Goal: Navigation & Orientation: Find specific page/section

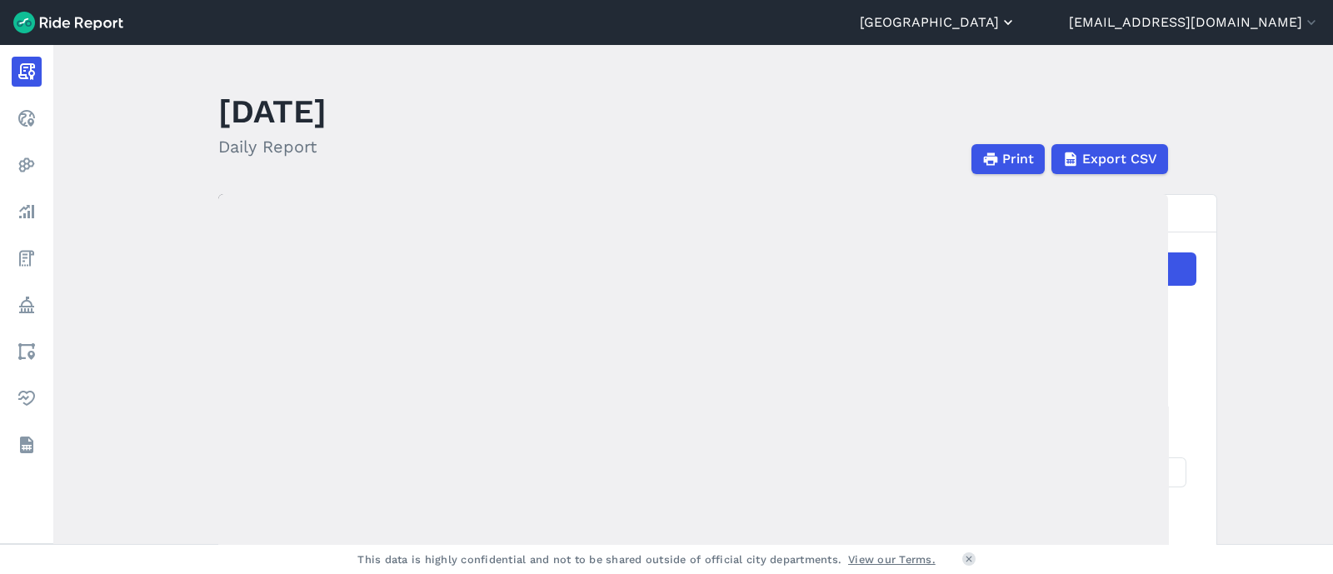
click at [1016, 27] on button "[GEOGRAPHIC_DATA]" at bounding box center [938, 22] width 157 height 20
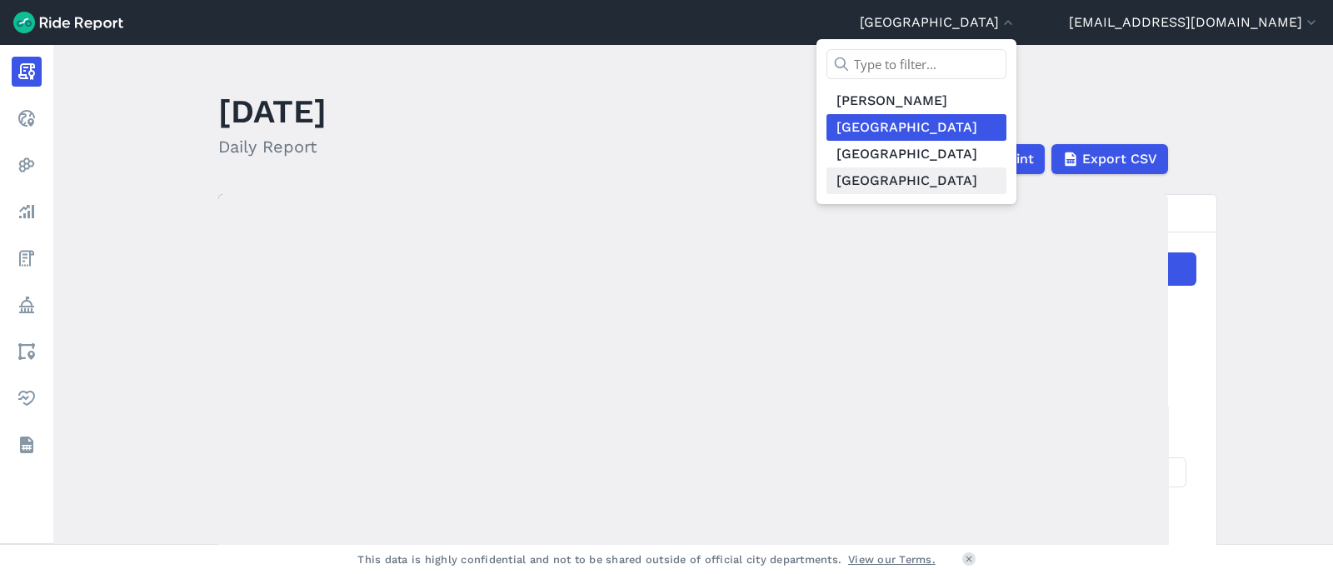
click at [968, 176] on link "[GEOGRAPHIC_DATA]" at bounding box center [916, 180] width 180 height 27
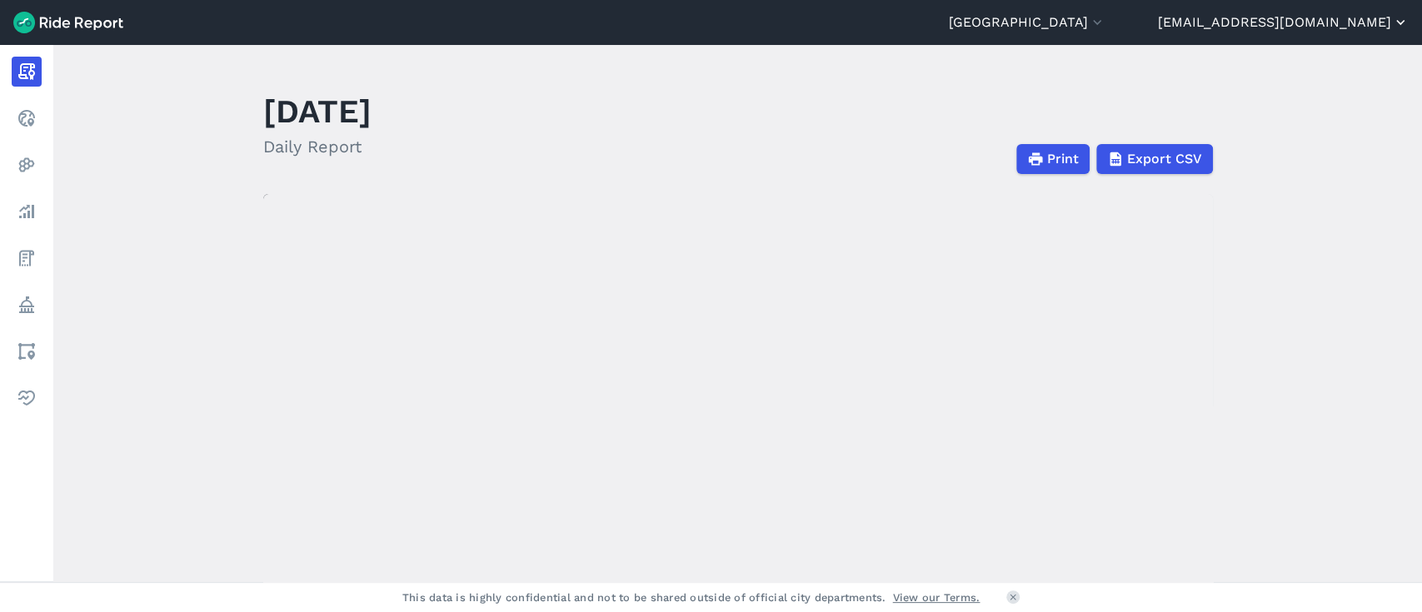
click at [1332, 20] on button "[EMAIL_ADDRESS][DOMAIN_NAME]" at bounding box center [1283, 22] width 251 height 20
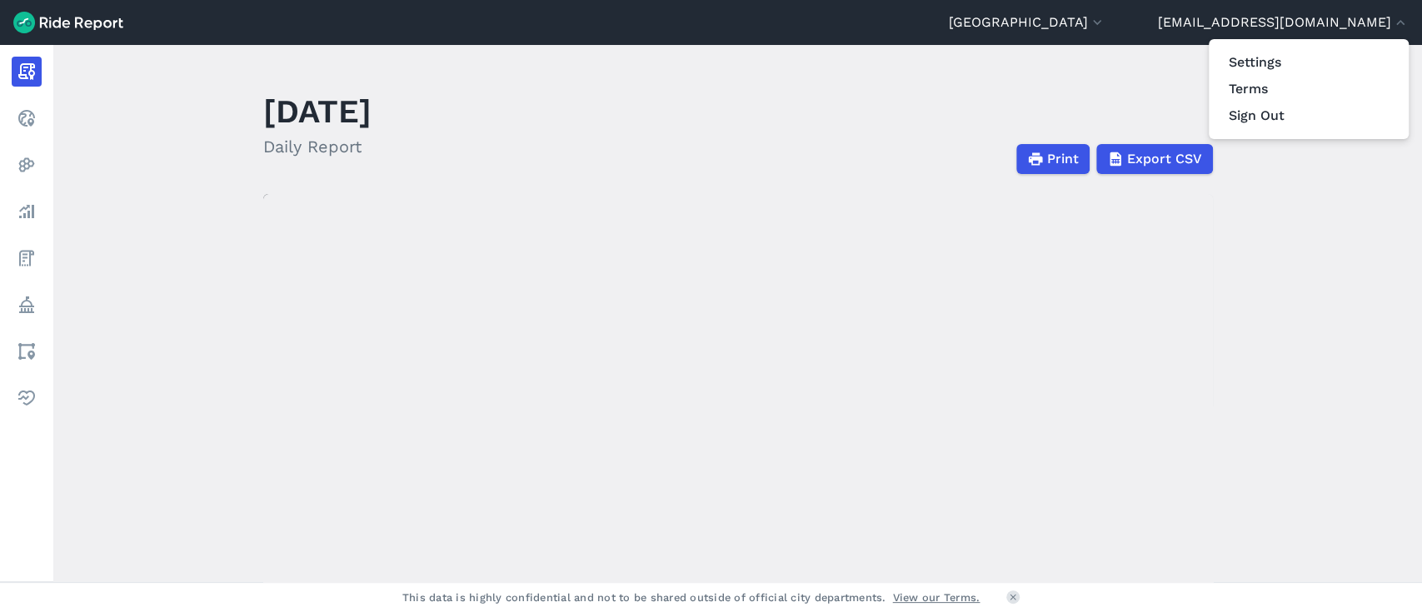
click at [32, 143] on div at bounding box center [711, 306] width 1422 height 612
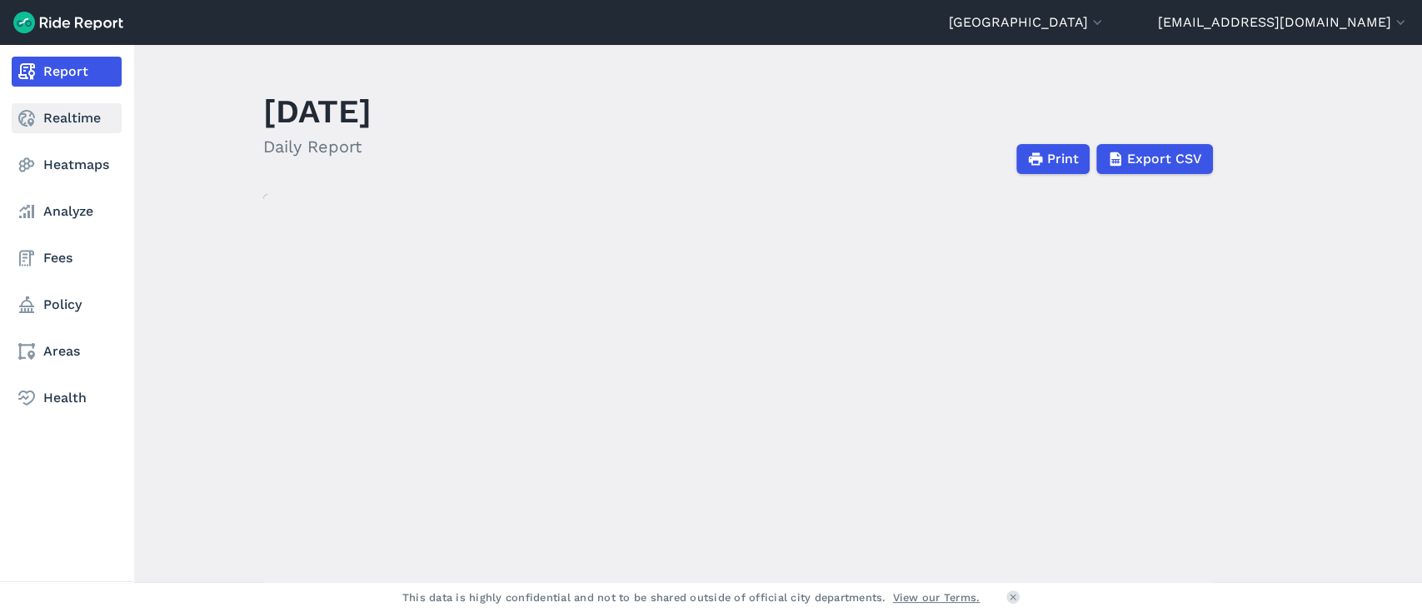
click at [31, 127] on icon at bounding box center [27, 118] width 20 height 20
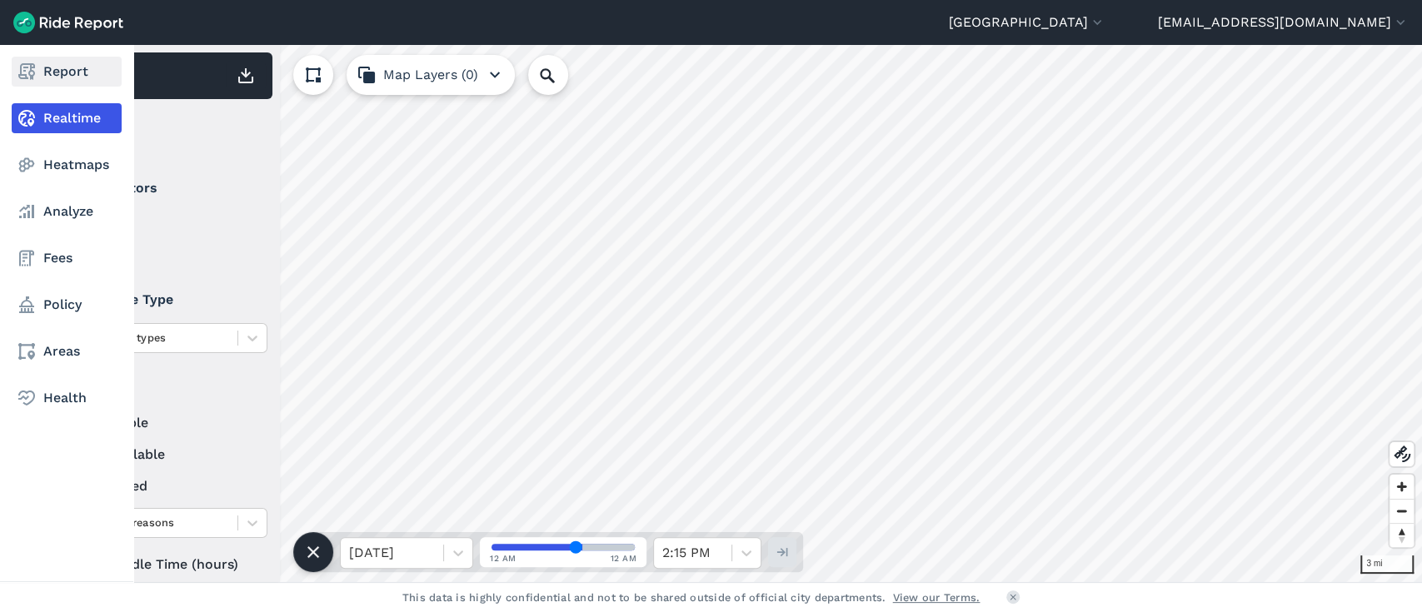
click at [72, 81] on link "Report" at bounding box center [67, 72] width 110 height 30
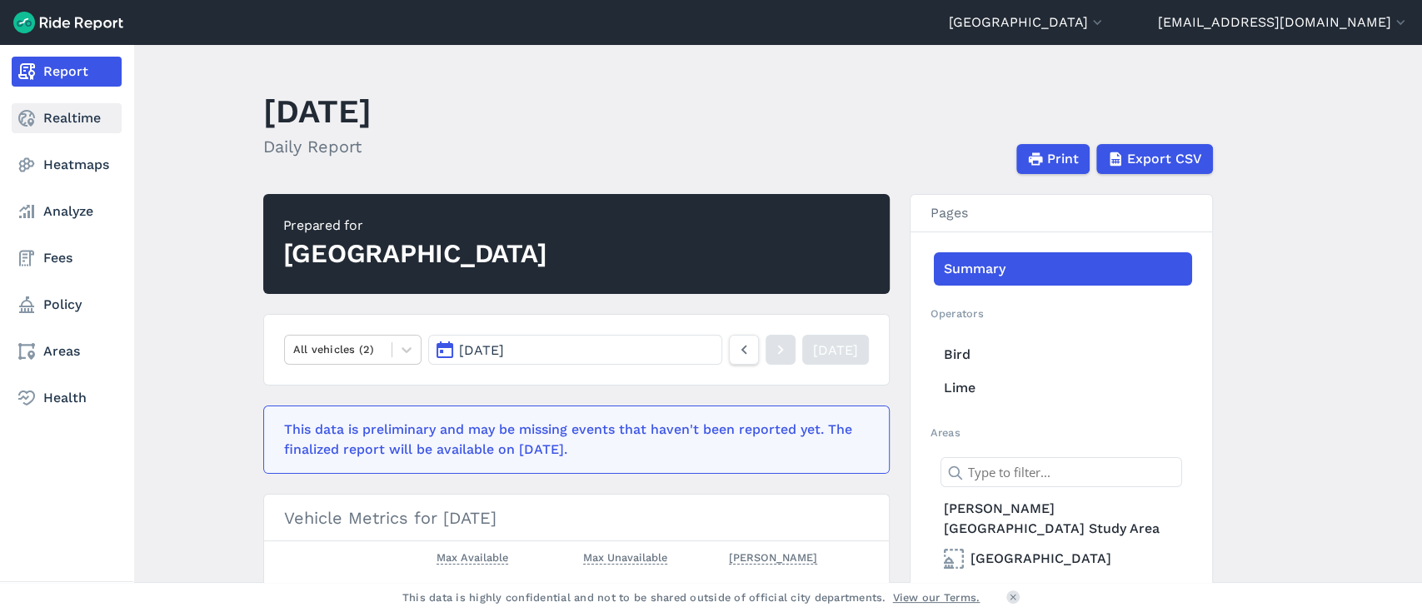
click at [19, 122] on use at bounding box center [26, 118] width 17 height 17
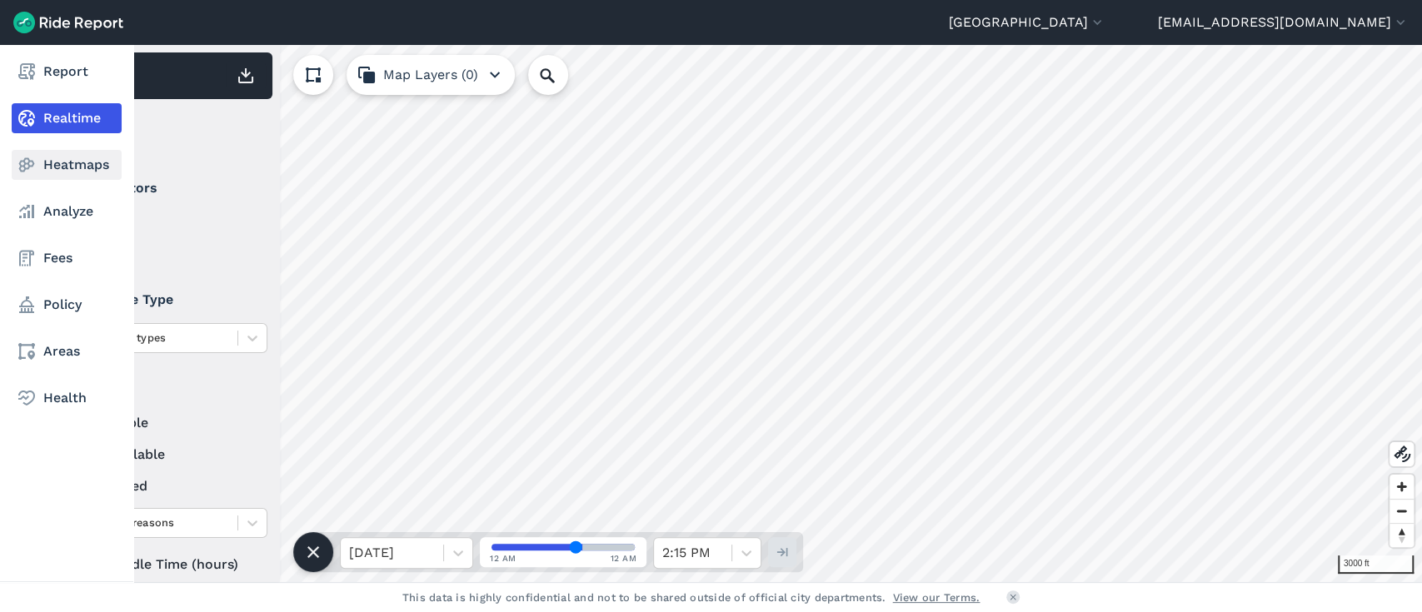
click at [35, 162] on icon at bounding box center [27, 165] width 20 height 20
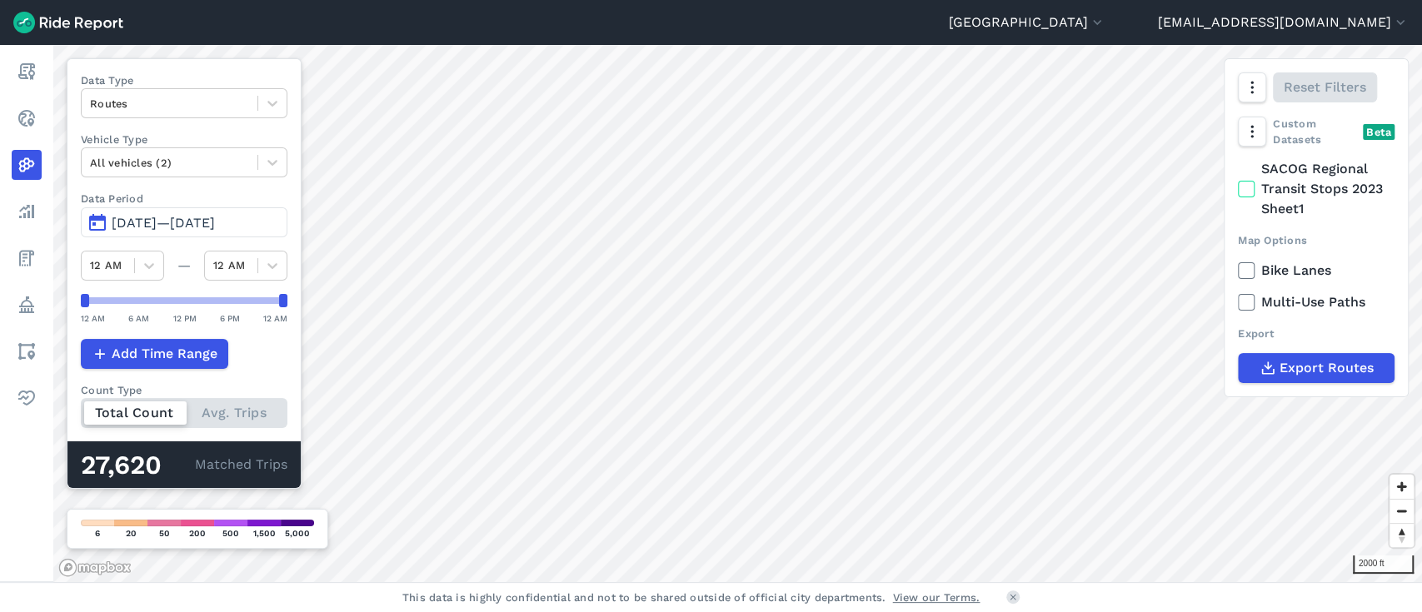
click at [190, 228] on span "[DATE]—[DATE]" at bounding box center [163, 223] width 103 height 16
click at [127, 222] on span "[DATE]—[DATE]" at bounding box center [163, 223] width 103 height 16
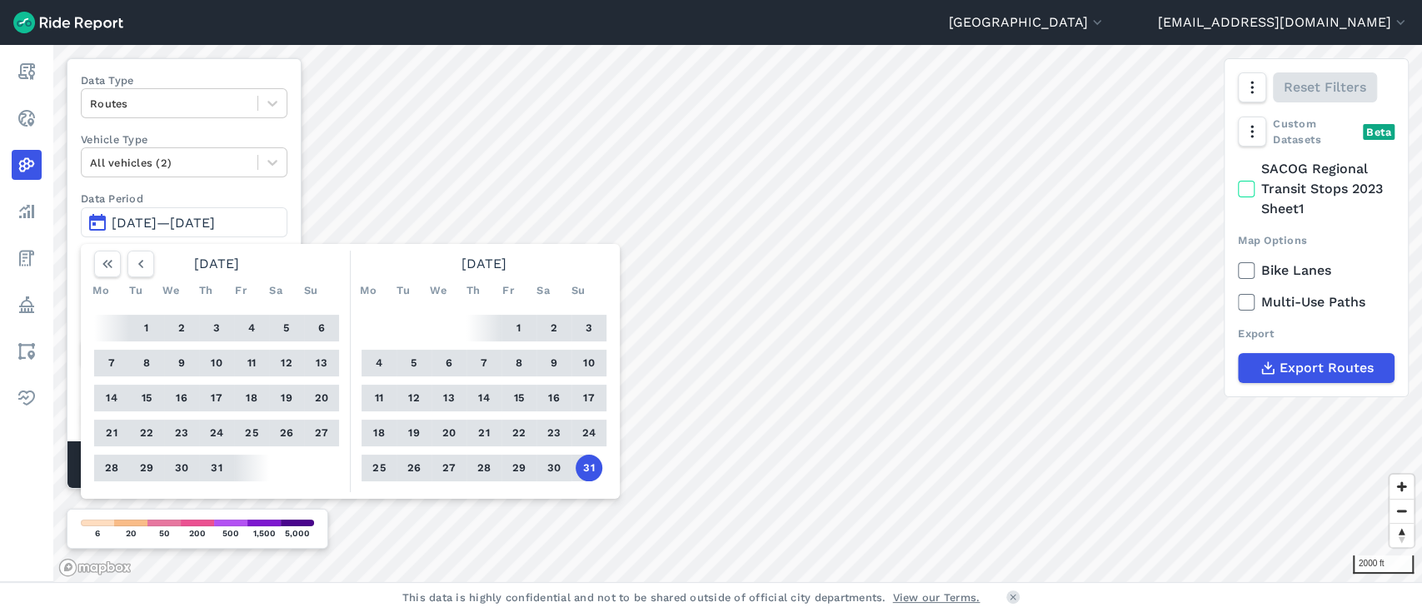
click at [150, 194] on label "Data Period" at bounding box center [184, 199] width 207 height 16
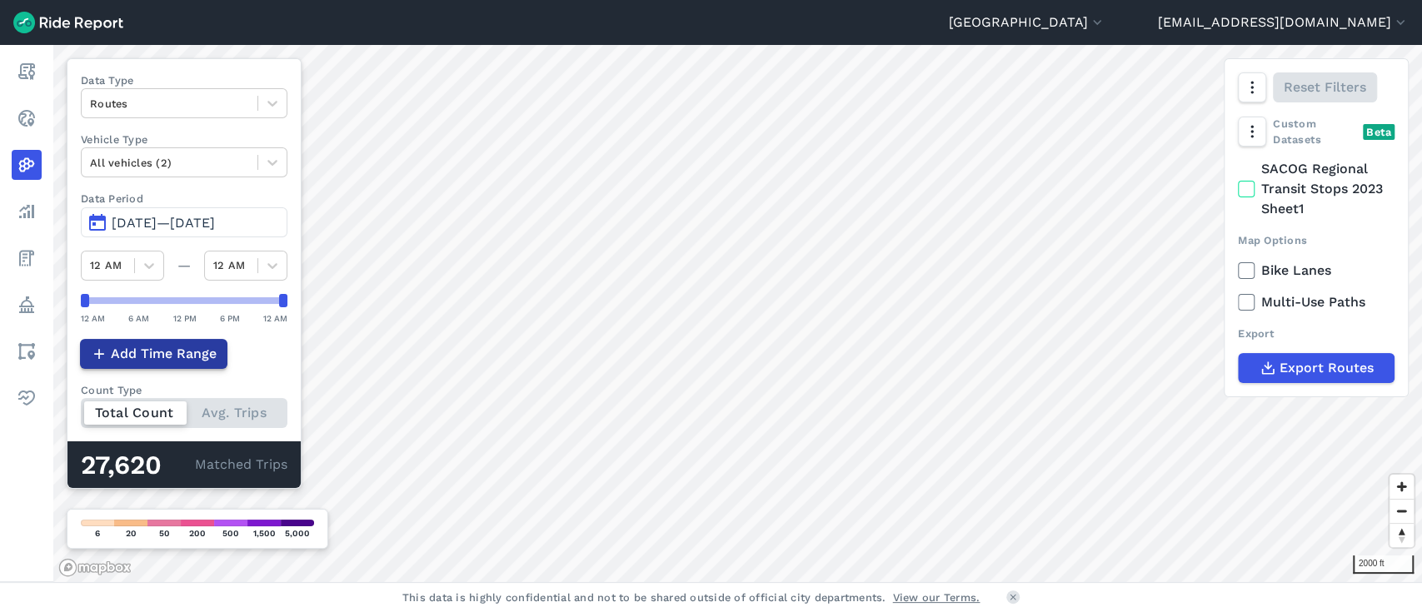
click at [132, 352] on span "Add Time Range" at bounding box center [164, 354] width 106 height 20
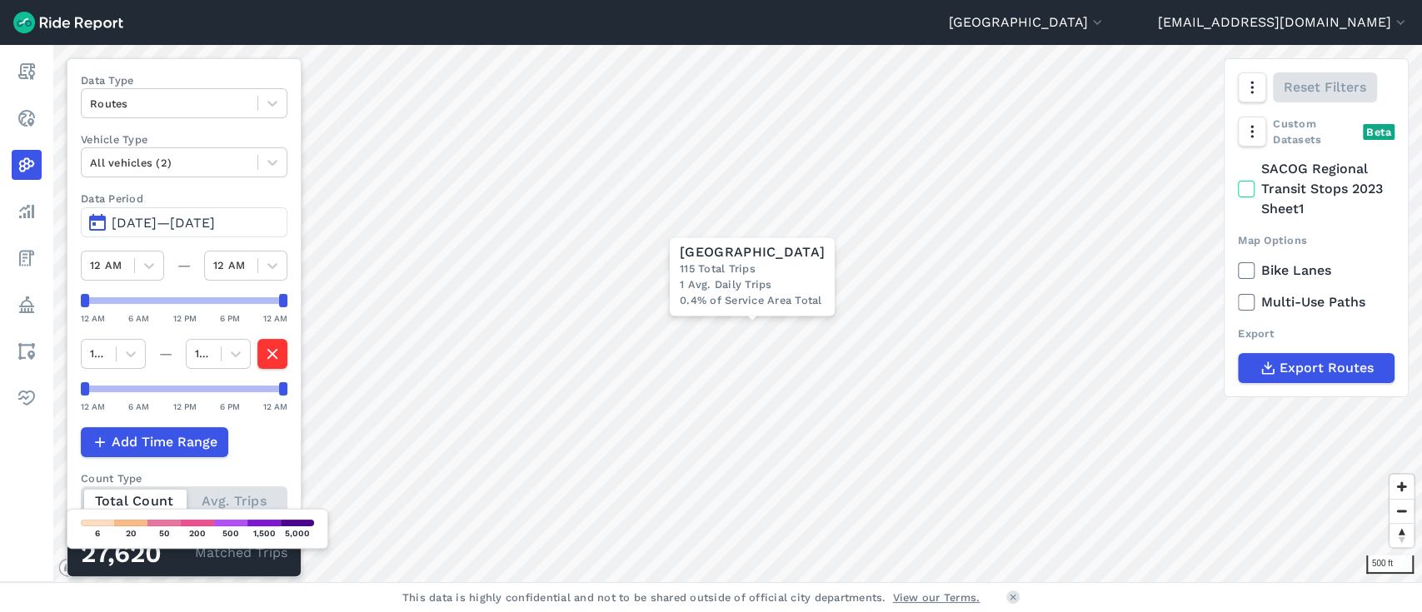
click at [180, 215] on span "[DATE]—[DATE]" at bounding box center [163, 223] width 103 height 16
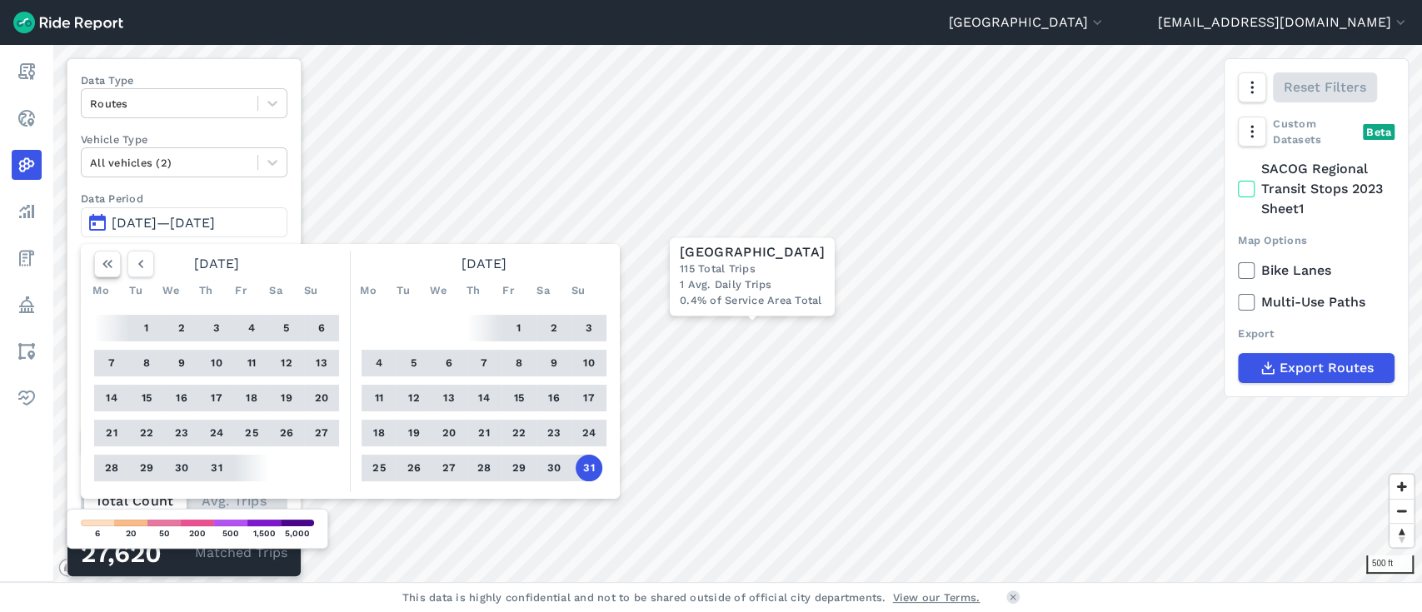
click at [104, 265] on icon "button" at bounding box center [107, 264] width 17 height 17
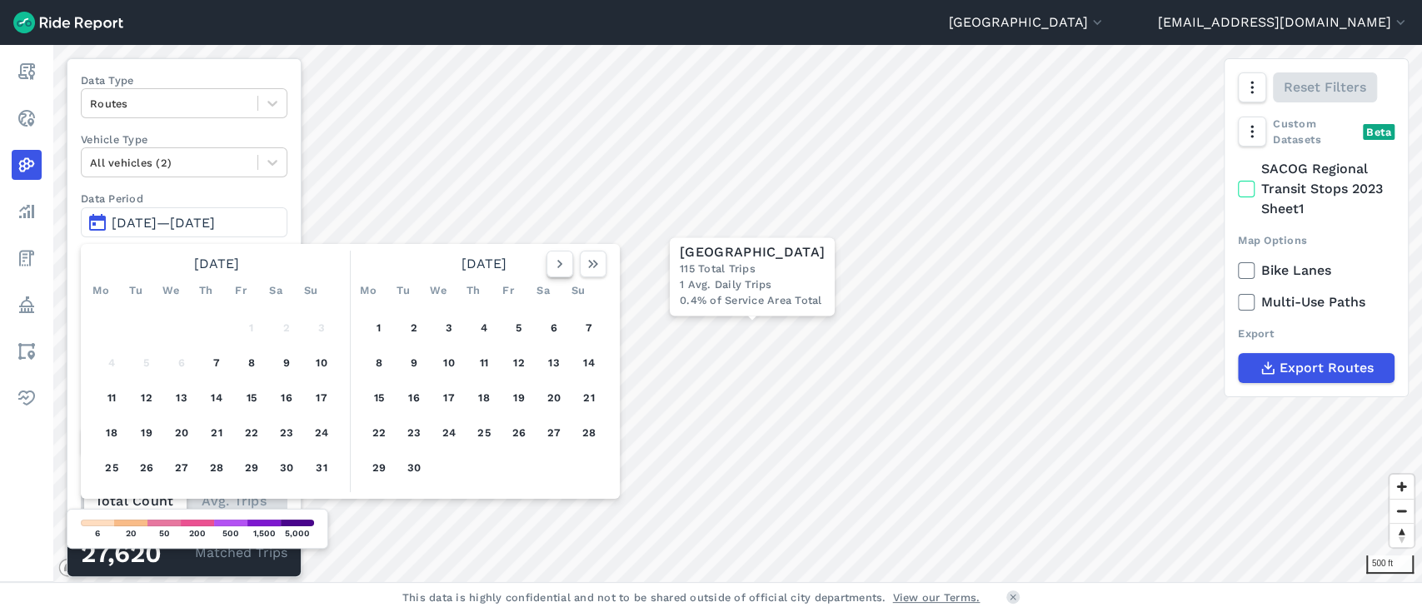
click at [565, 270] on icon "button" at bounding box center [559, 264] width 17 height 17
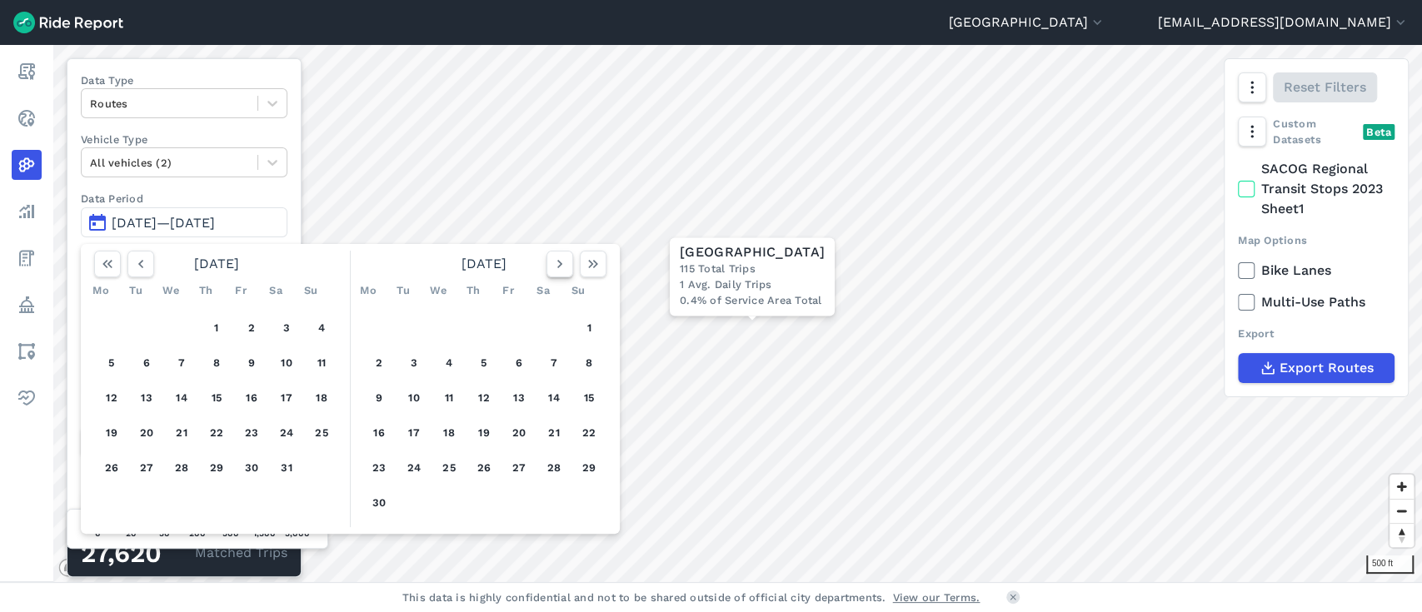
click at [565, 270] on icon "button" at bounding box center [559, 264] width 17 height 17
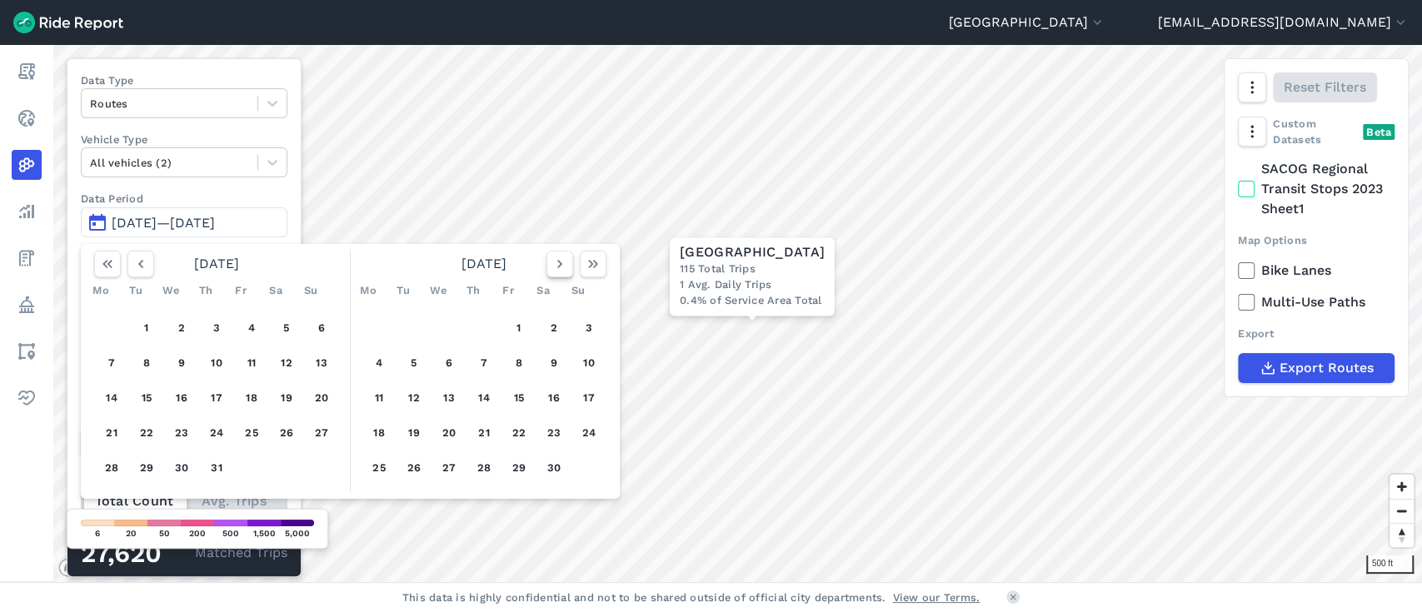
click at [565, 270] on icon "button" at bounding box center [559, 264] width 17 height 17
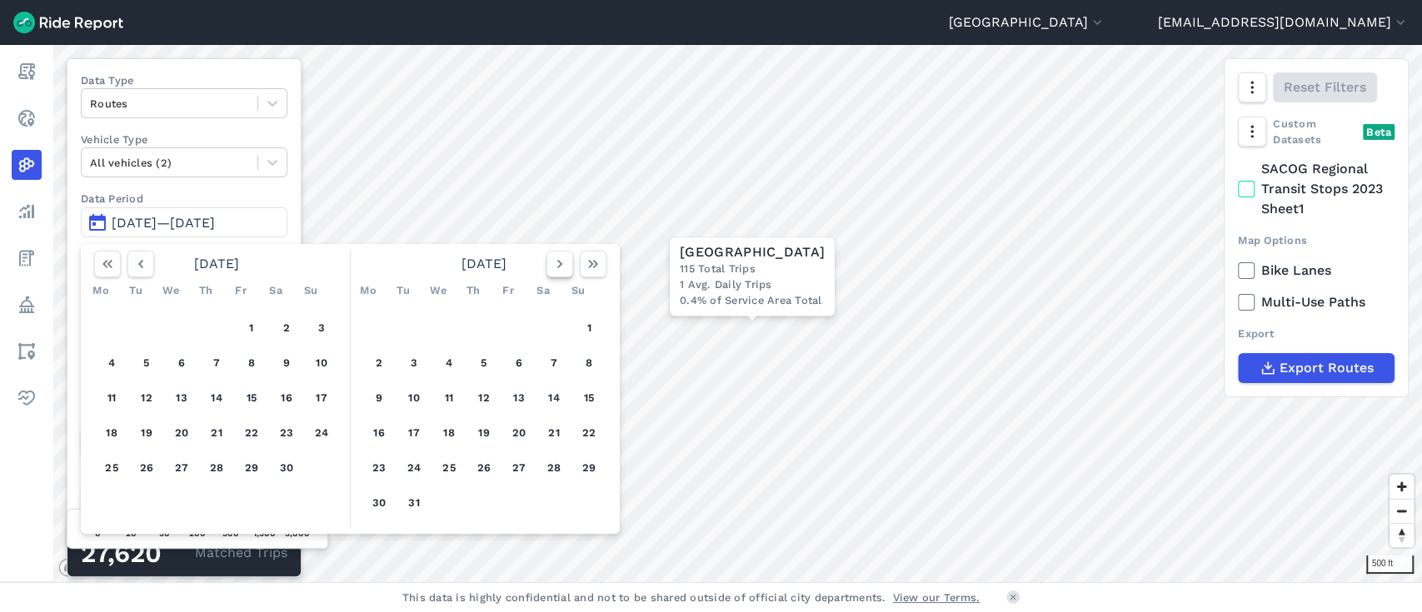
click at [565, 270] on icon "button" at bounding box center [559, 264] width 17 height 17
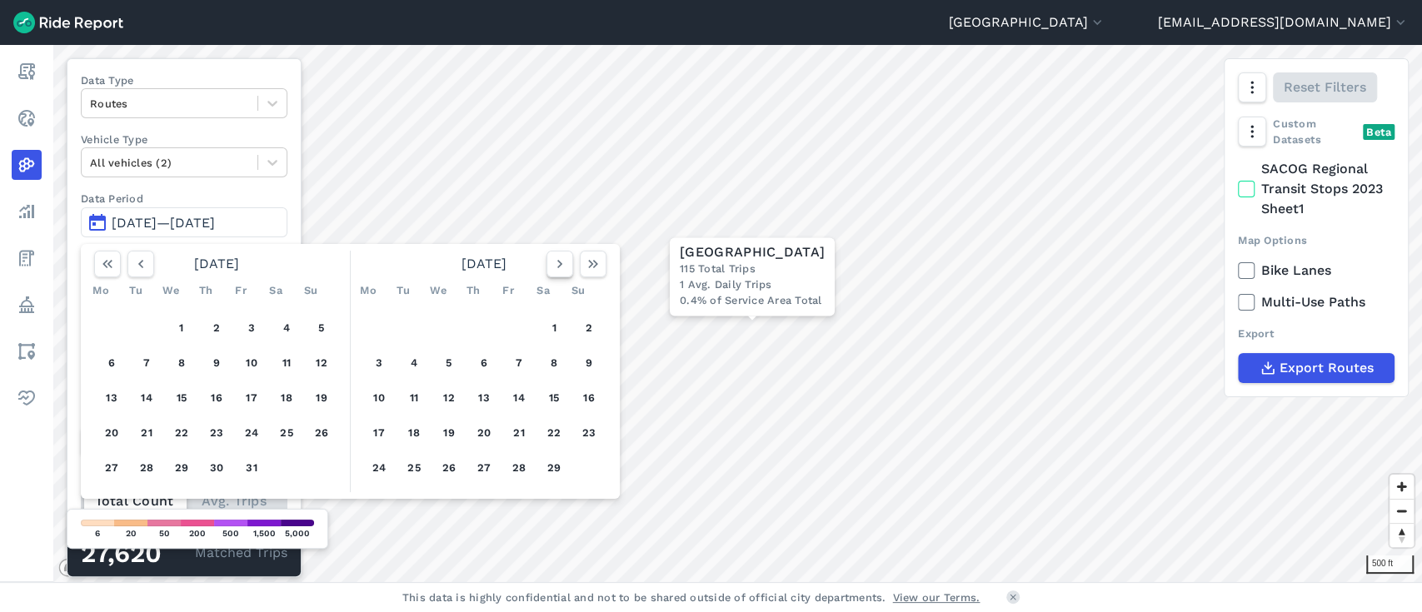
click at [565, 270] on icon "button" at bounding box center [559, 264] width 17 height 17
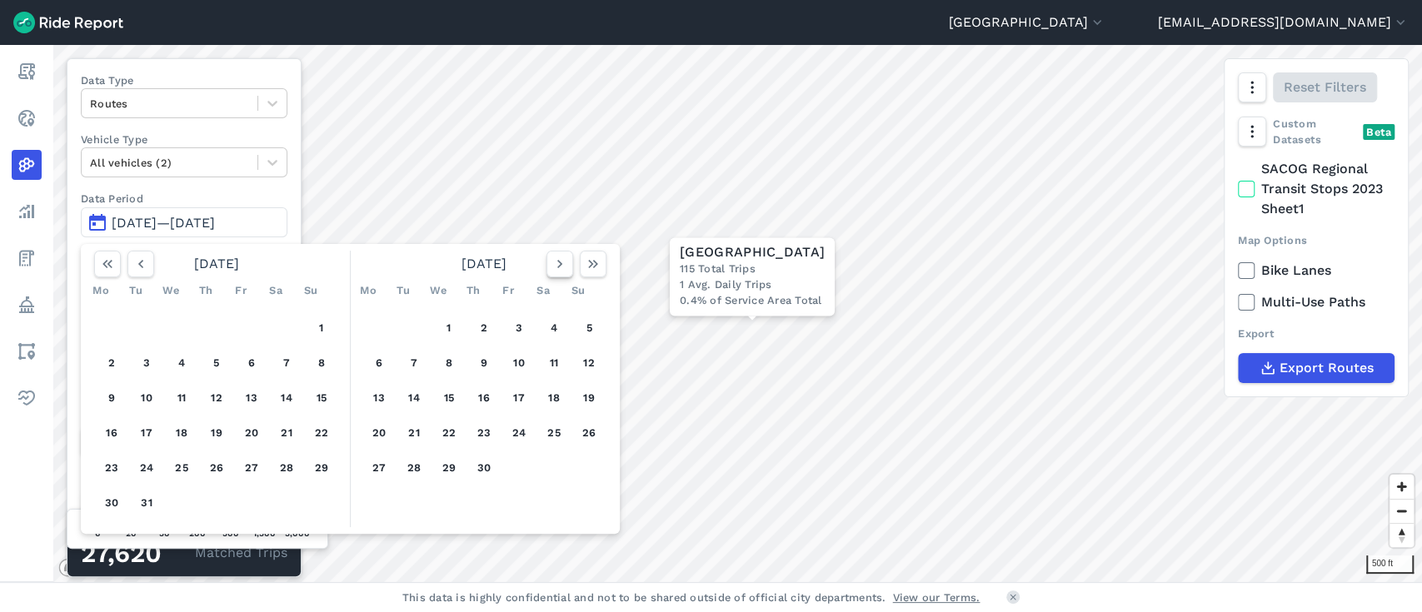
click at [565, 270] on icon "button" at bounding box center [559, 264] width 17 height 17
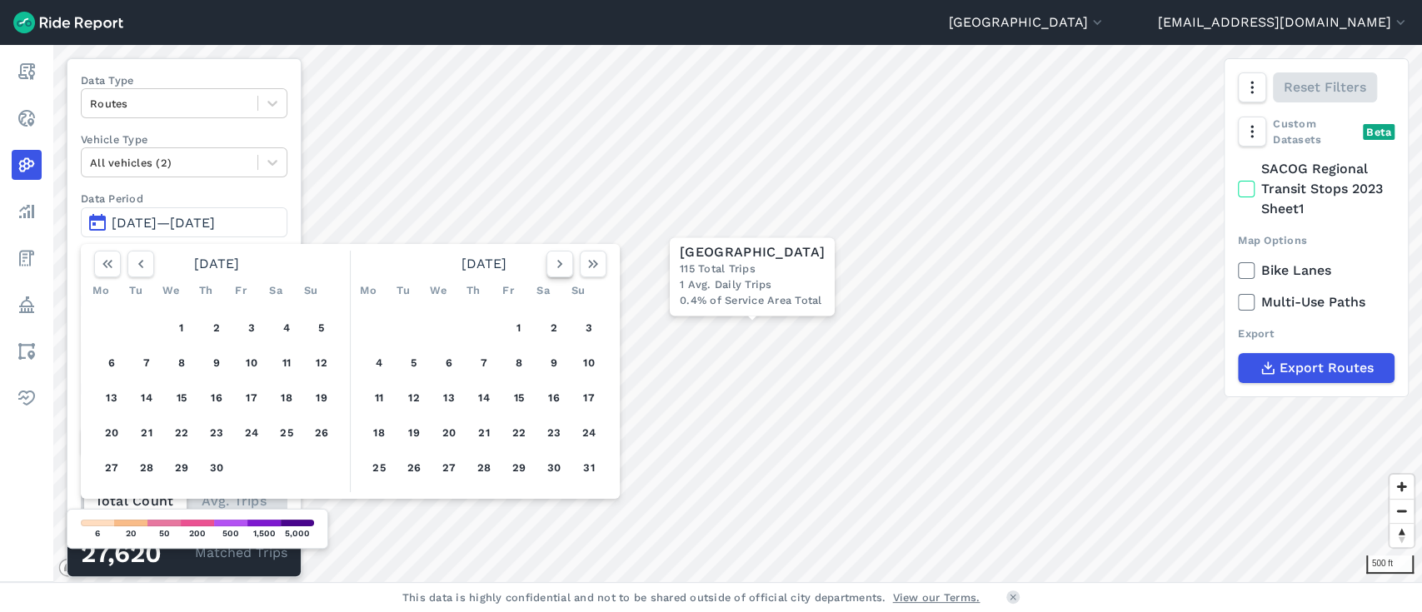
click at [565, 270] on icon "button" at bounding box center [559, 264] width 17 height 17
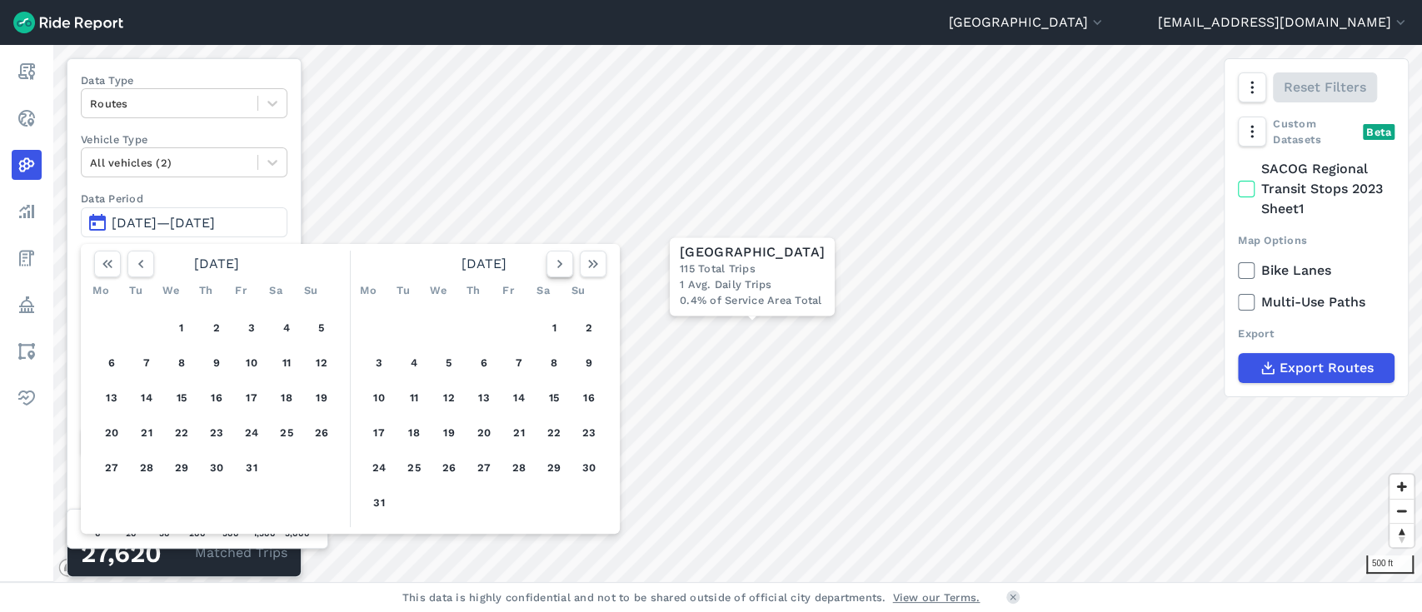
click at [565, 270] on icon "button" at bounding box center [559, 264] width 17 height 17
click at [586, 260] on icon "button" at bounding box center [593, 264] width 17 height 17
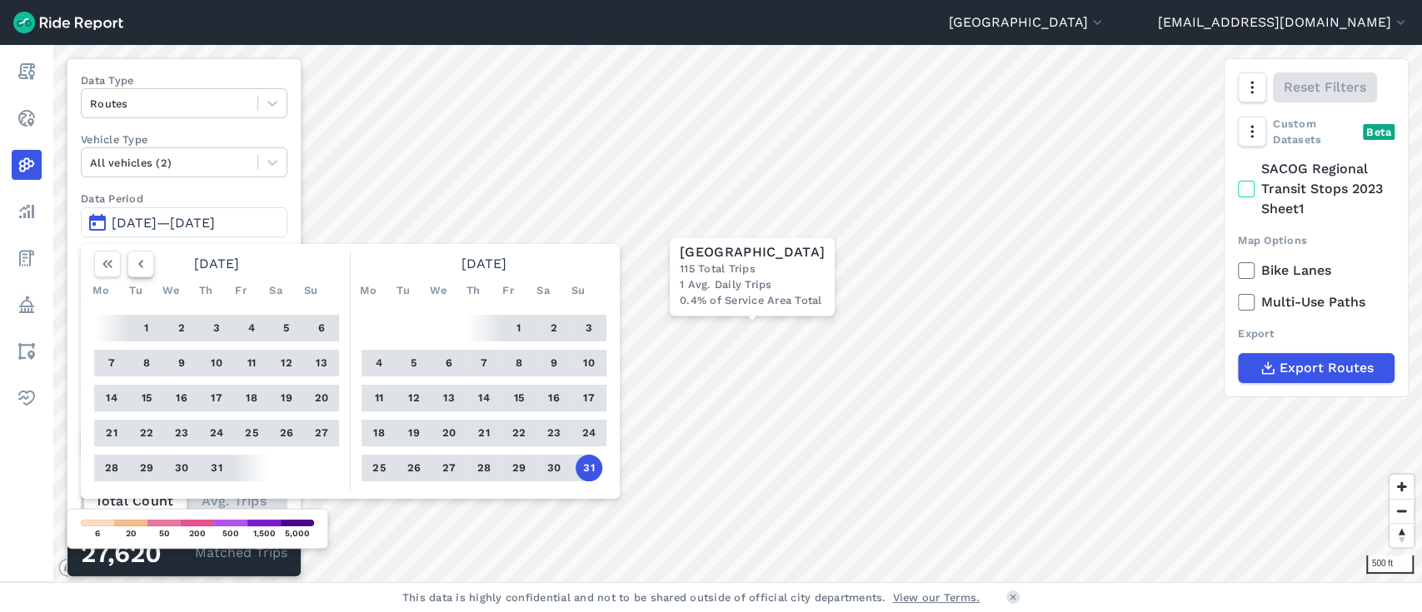
click at [133, 260] on icon "button" at bounding box center [140, 264] width 17 height 17
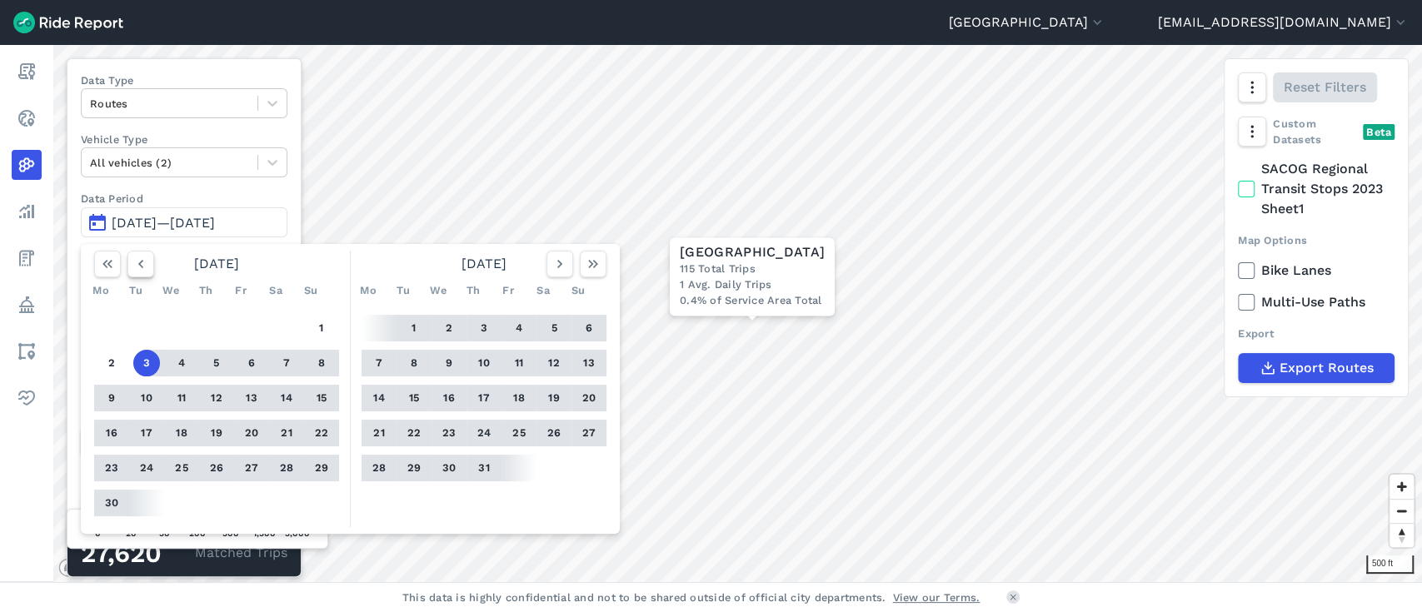
click at [133, 260] on icon "button" at bounding box center [140, 264] width 17 height 17
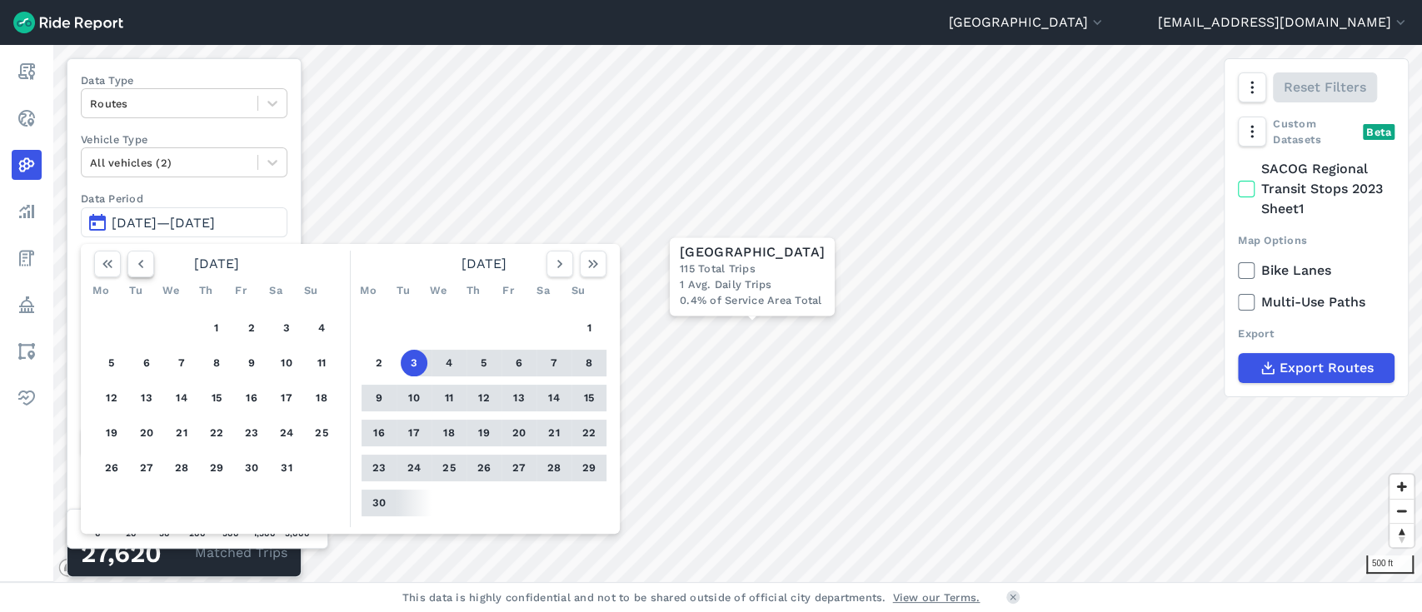
click at [133, 260] on icon "button" at bounding box center [140, 264] width 17 height 17
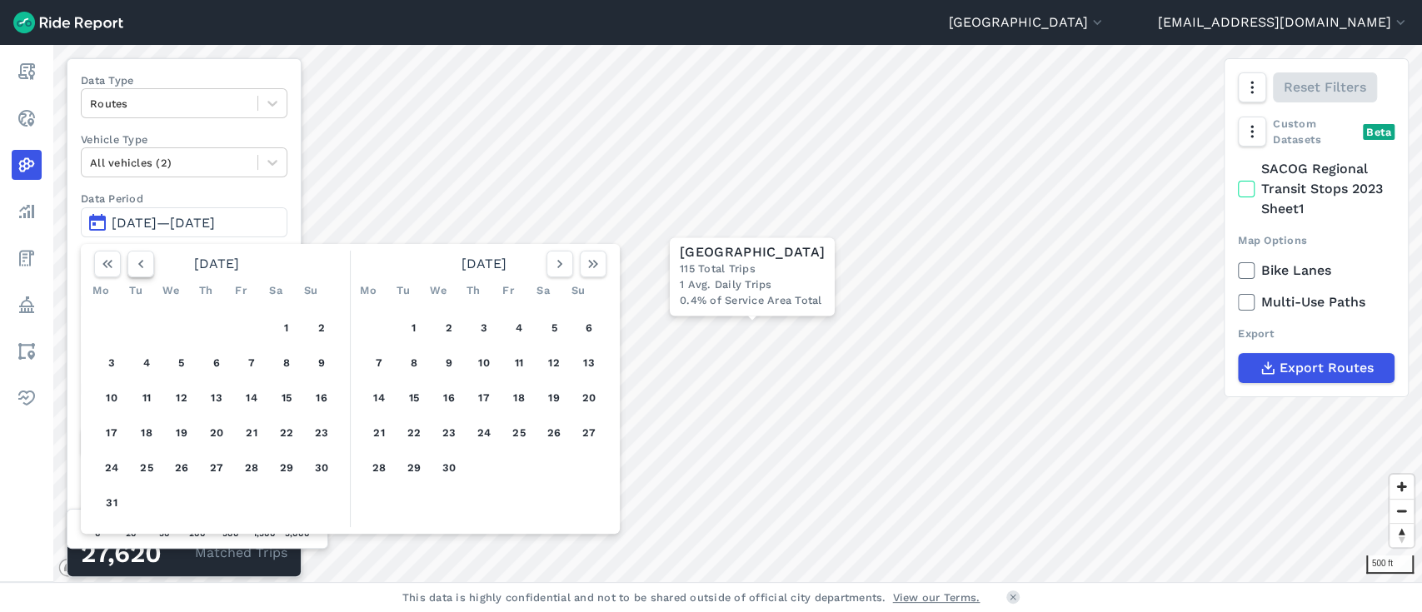
click at [133, 260] on icon "button" at bounding box center [140, 264] width 17 height 17
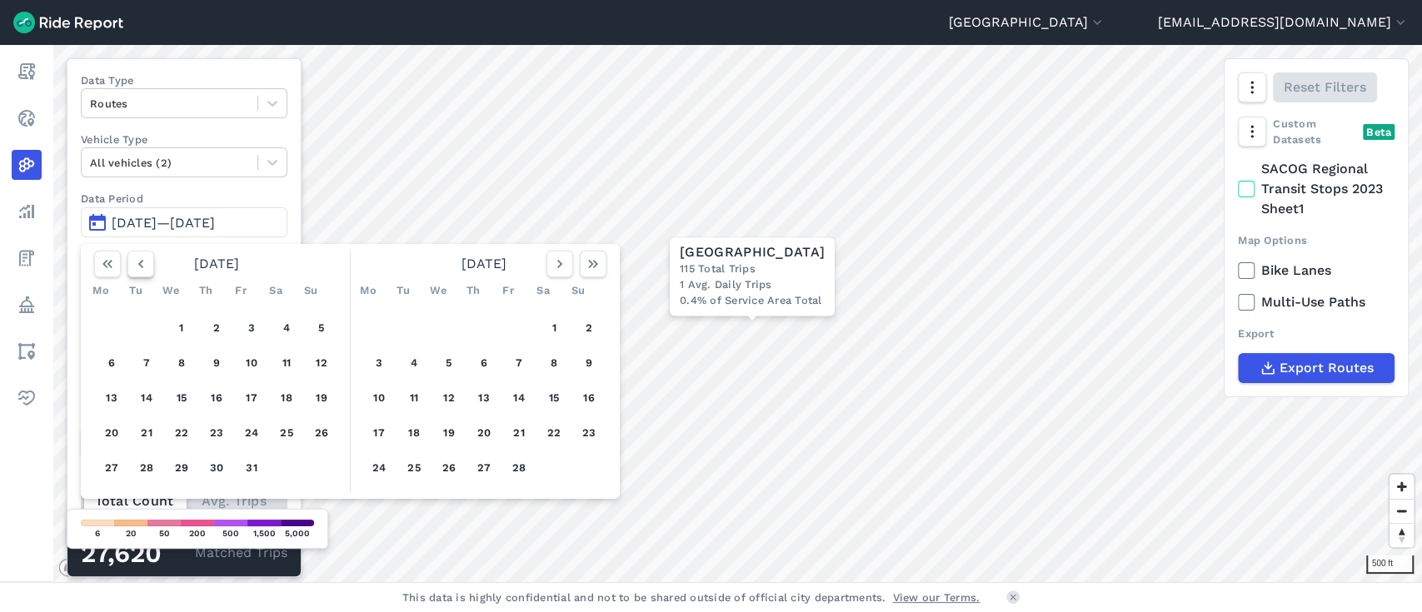
click at [133, 260] on icon "button" at bounding box center [140, 264] width 17 height 17
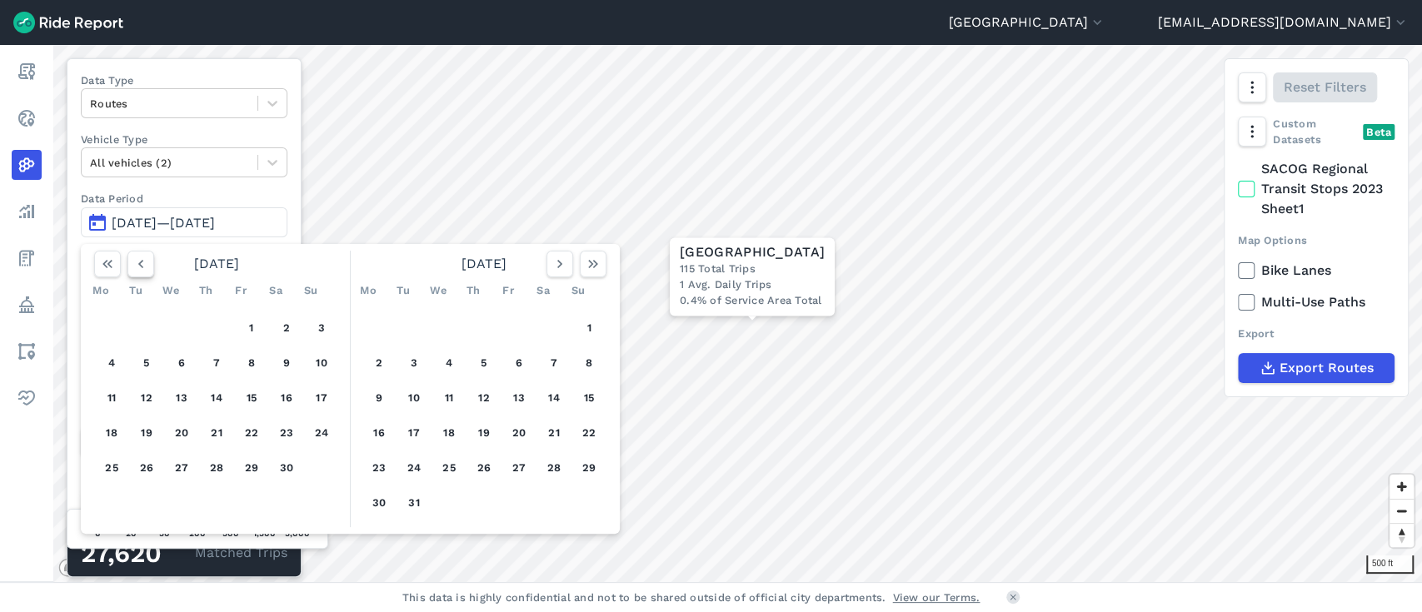
click at [133, 260] on icon "button" at bounding box center [140, 264] width 17 height 17
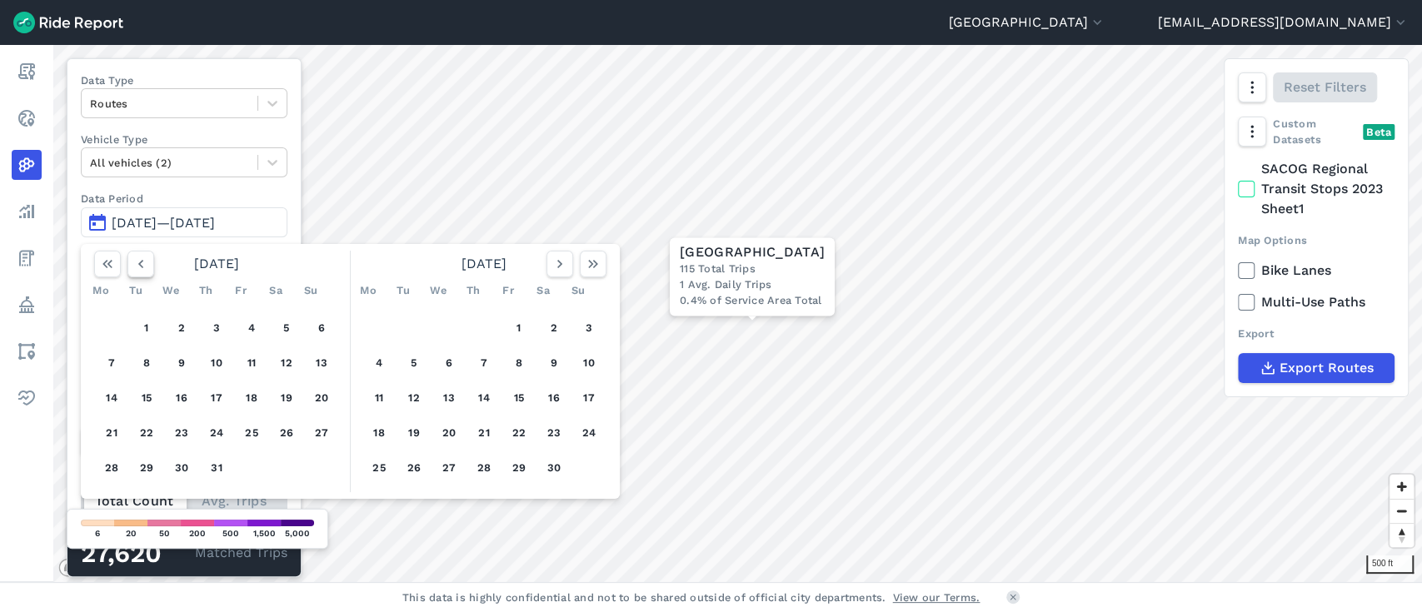
click at [133, 260] on icon "button" at bounding box center [140, 264] width 17 height 17
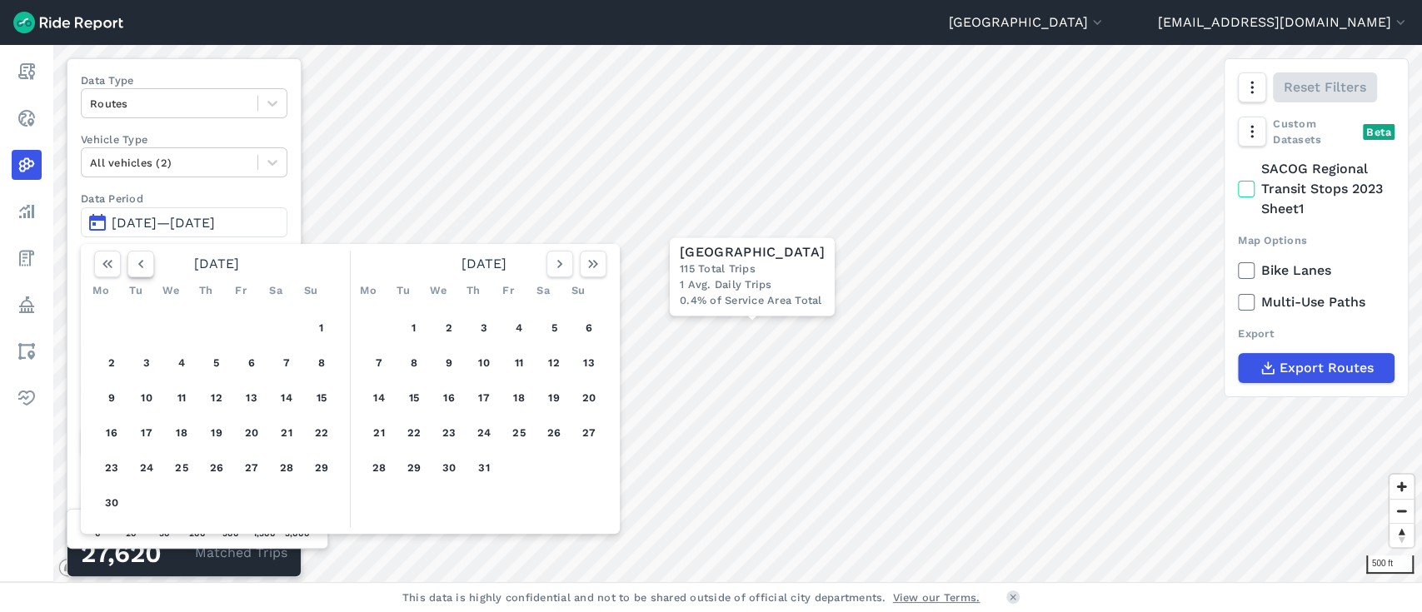
click at [133, 260] on icon "button" at bounding box center [140, 264] width 17 height 17
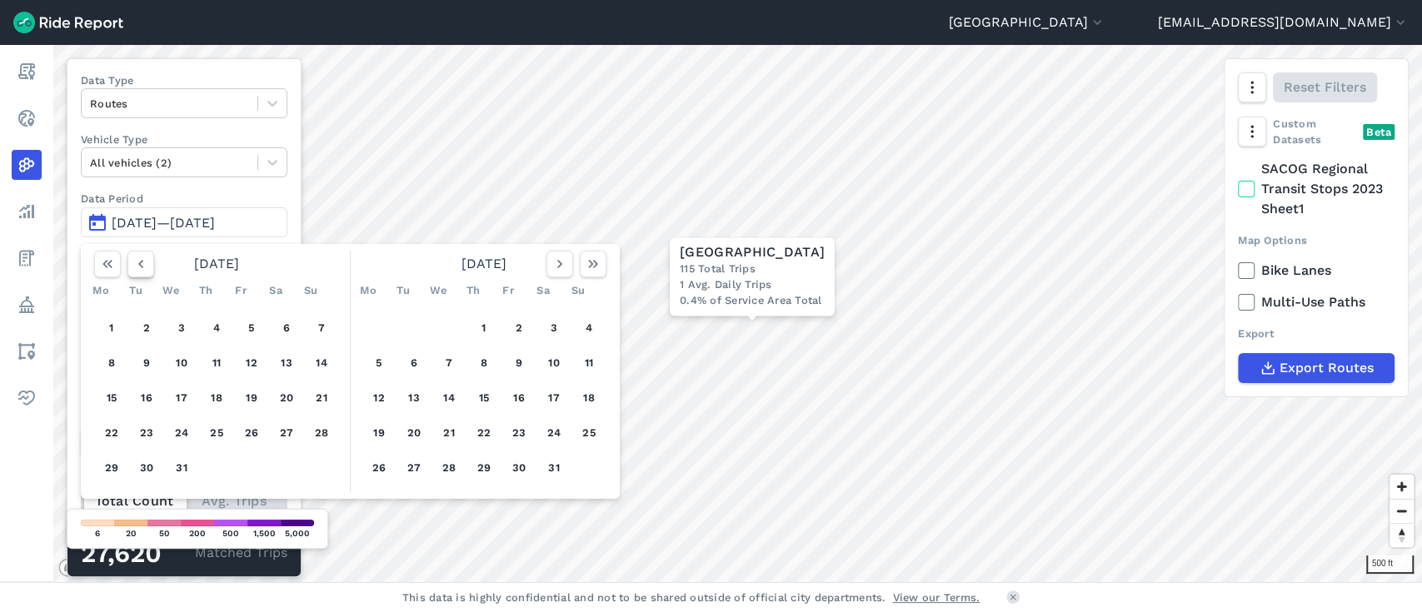
click at [133, 260] on icon "button" at bounding box center [140, 264] width 17 height 17
click at [562, 275] on button "button" at bounding box center [559, 264] width 27 height 27
click at [480, 327] on button "1" at bounding box center [484, 328] width 27 height 27
click at [596, 265] on icon "button" at bounding box center [593, 264] width 17 height 17
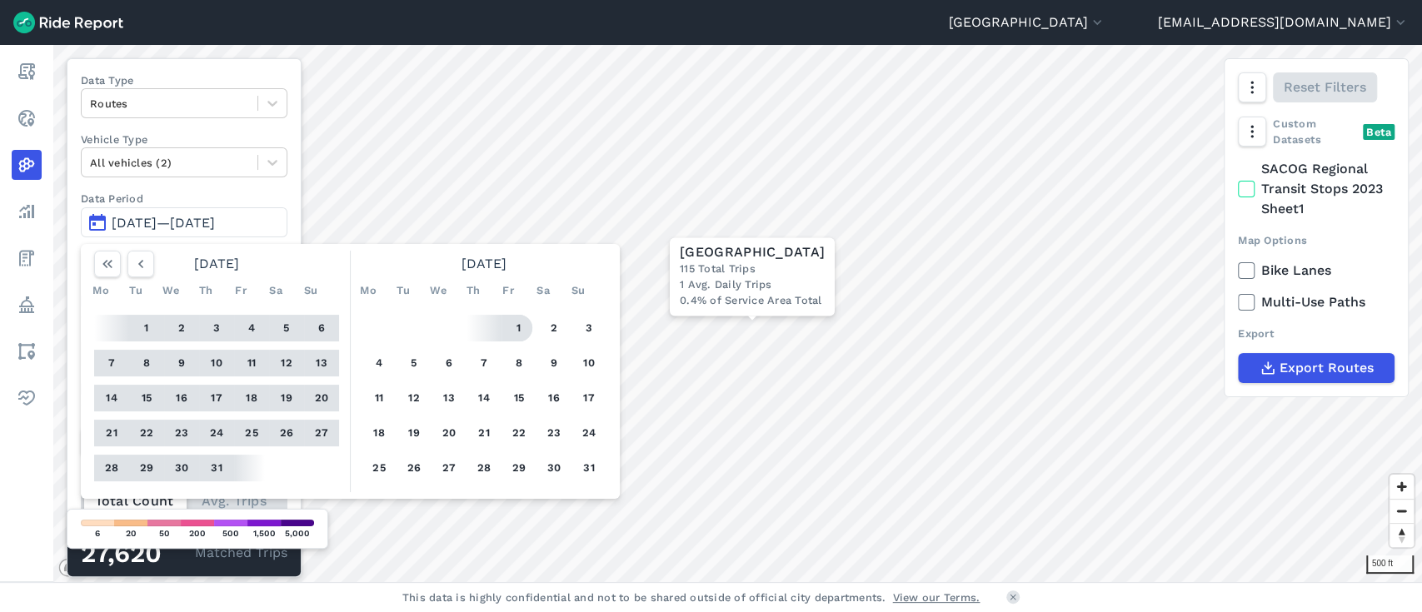
click at [511, 317] on button "1" at bounding box center [519, 328] width 27 height 27
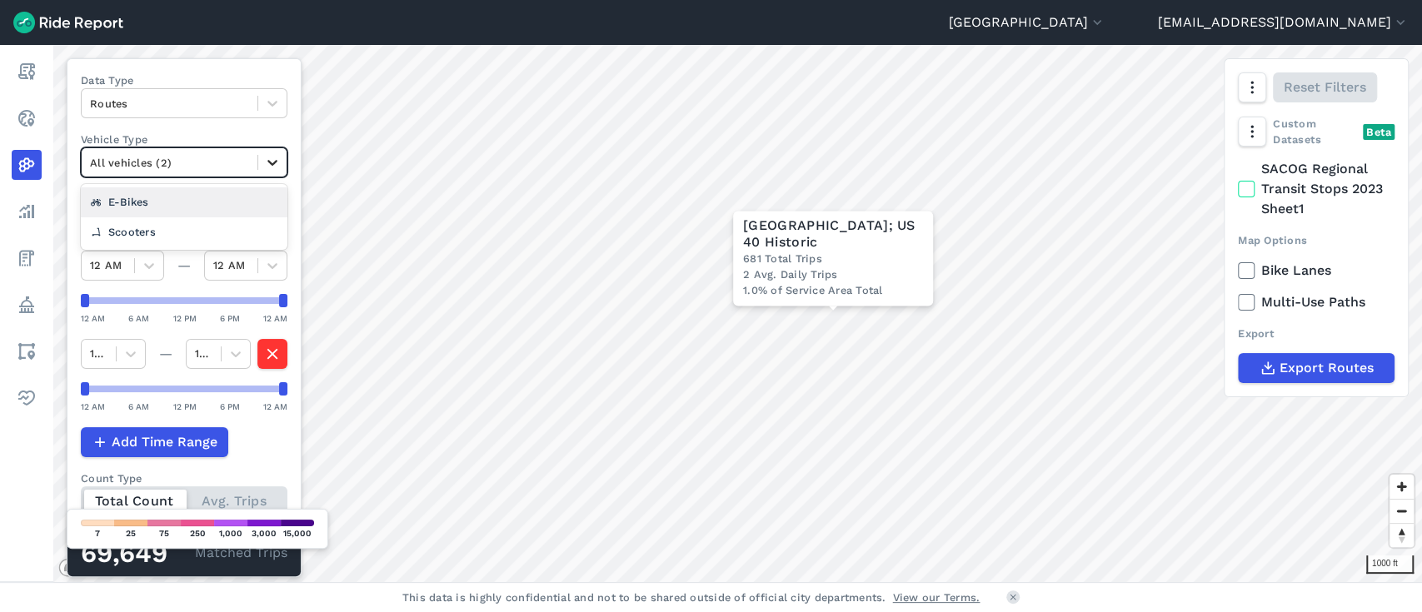
click at [266, 150] on div at bounding box center [272, 162] width 28 height 28
click at [239, 217] on div "Scooters" at bounding box center [184, 231] width 207 height 29
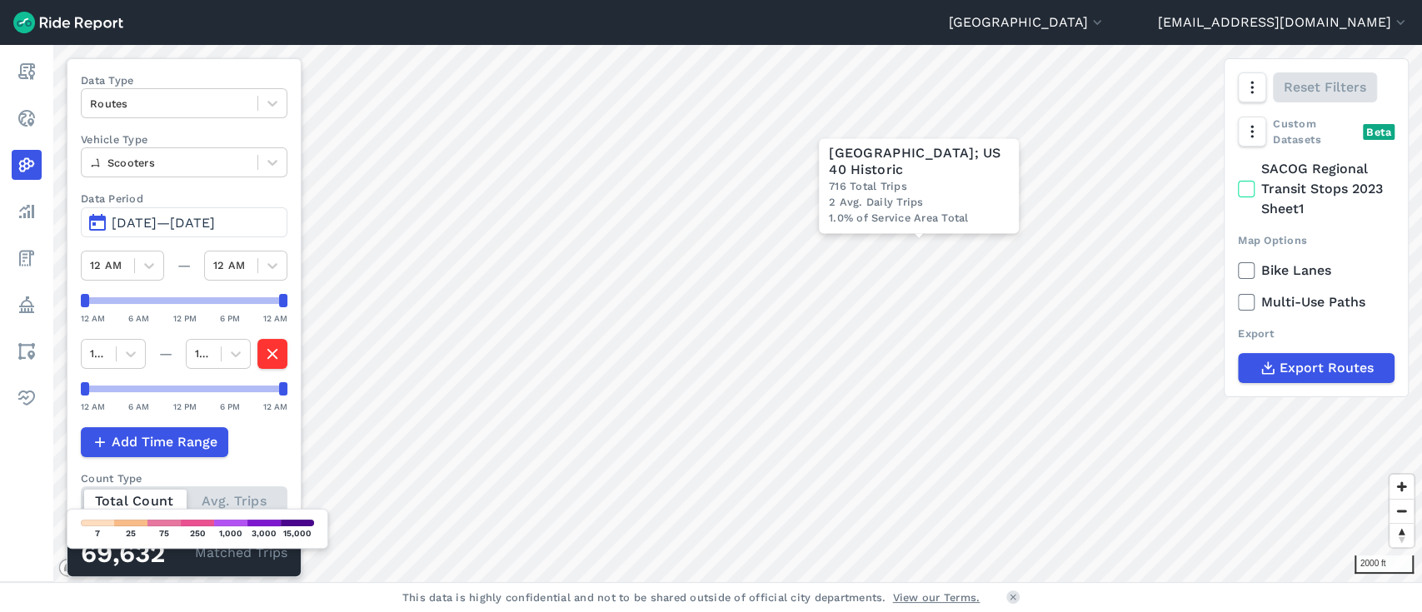
click at [1164, 40] on header "[GEOGRAPHIC_DATA] [PERSON_NAME] [GEOGRAPHIC_DATA] [GEOGRAPHIC_DATA] [GEOGRAPHIC…" at bounding box center [711, 22] width 1422 height 45
click at [1105, 20] on button "[GEOGRAPHIC_DATA]" at bounding box center [1027, 22] width 157 height 20
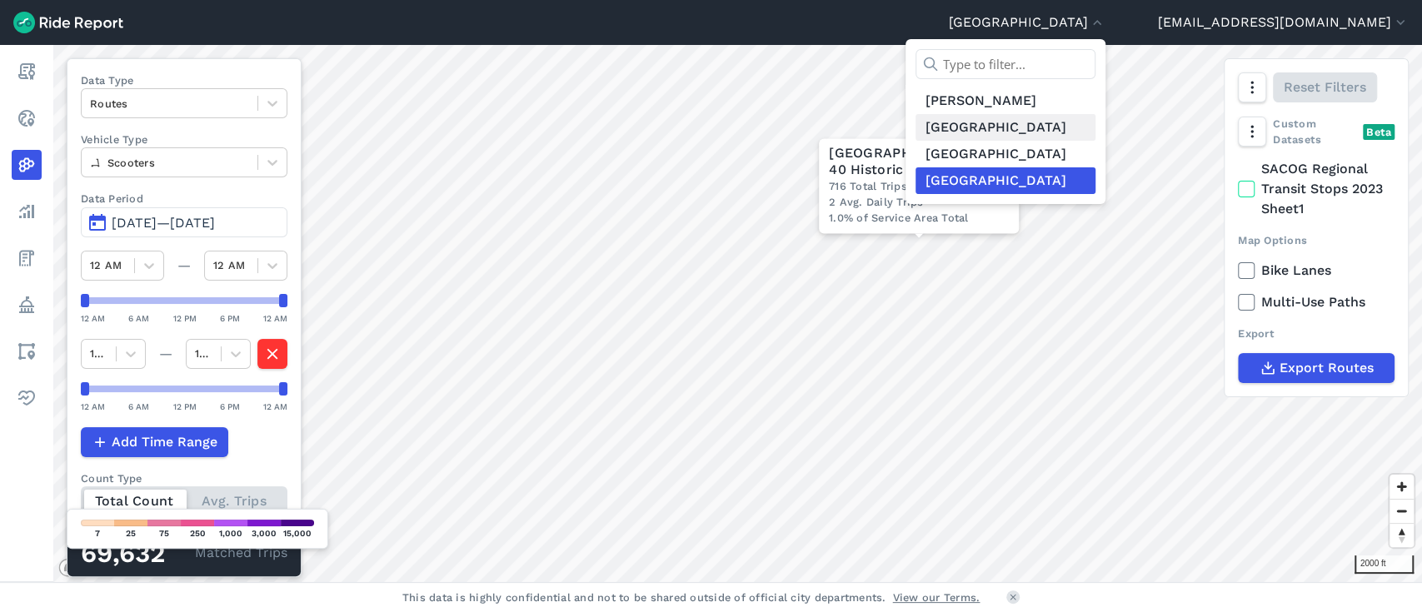
click at [1095, 135] on link "[GEOGRAPHIC_DATA]" at bounding box center [1005, 127] width 180 height 27
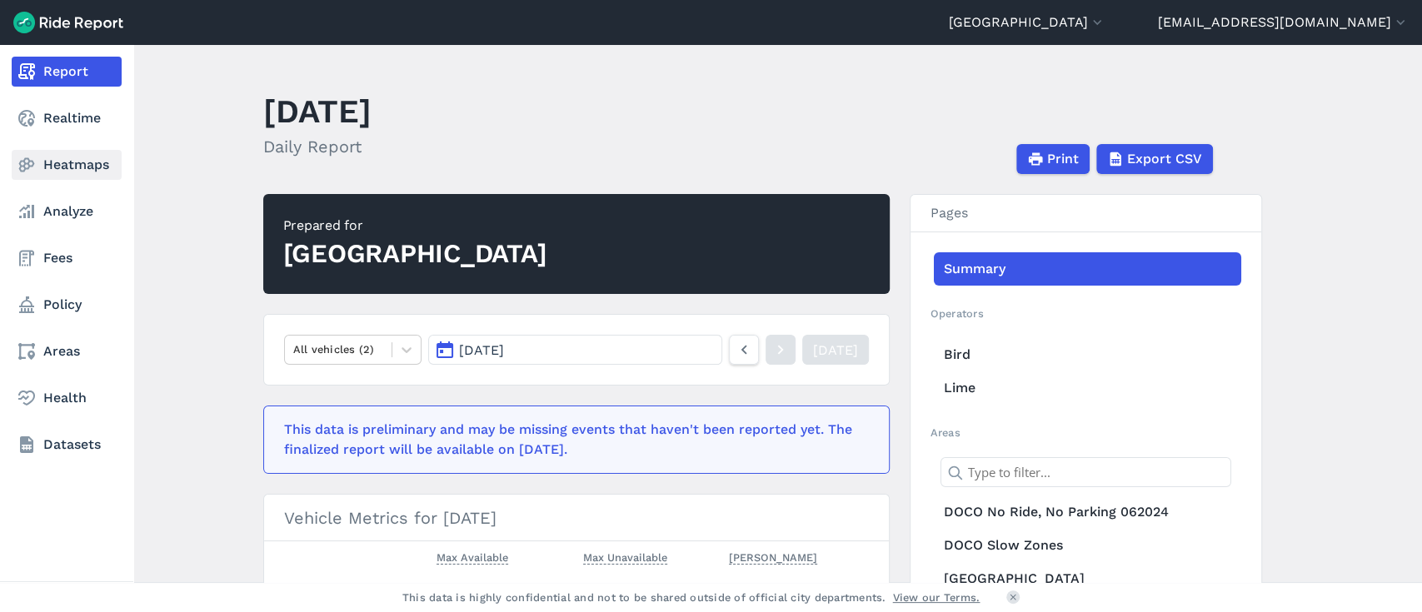
click at [89, 166] on link "Heatmaps" at bounding box center [67, 165] width 110 height 30
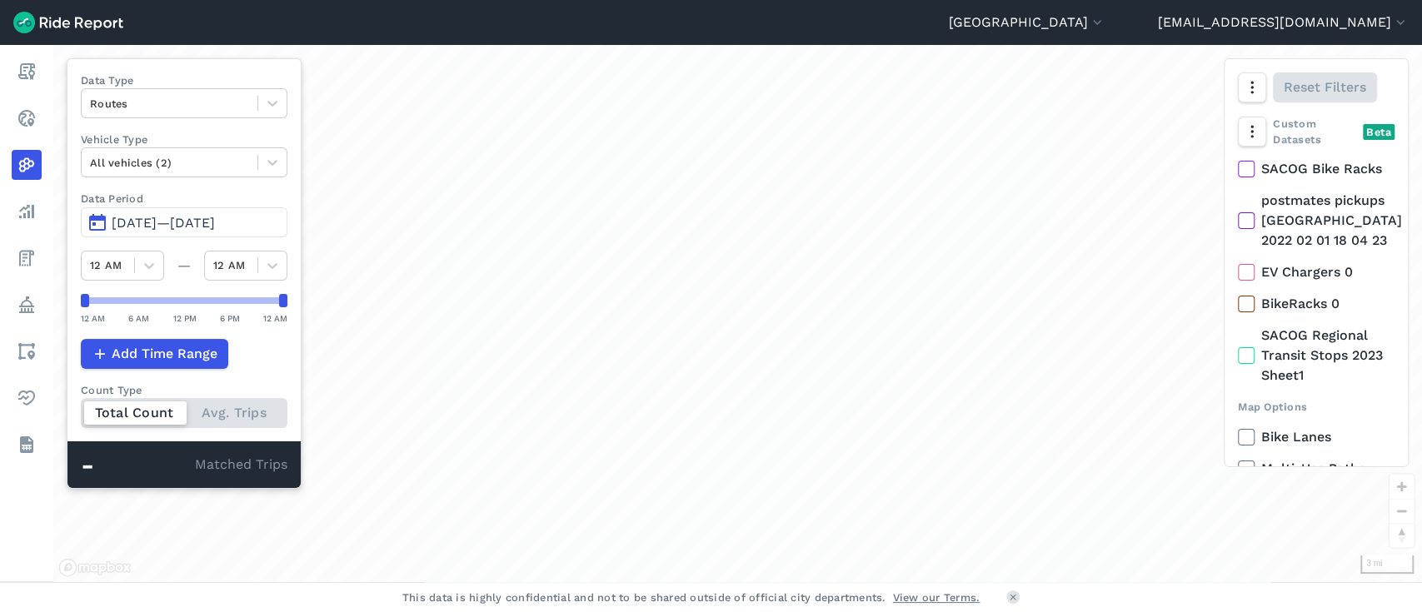
click at [795, 393] on div "loading" at bounding box center [737, 313] width 1368 height 537
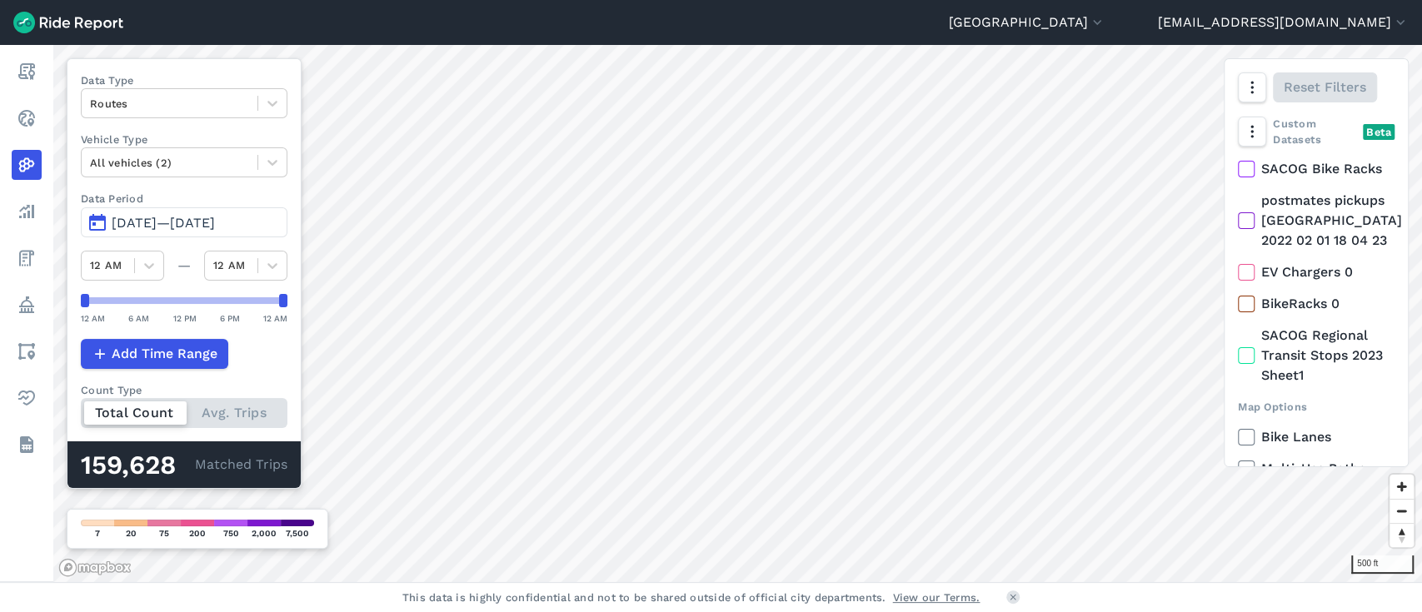
click at [1258, 314] on div "500 ft Data Type Routes Vehicle Type All vehicles (2) Data Period Jun 3, 2025—[…" at bounding box center [737, 313] width 1368 height 537
click at [268, 307] on div "500 ft Data Type Routes Vehicle Type All vehicles (2) Data Period Jun 3, 2025—[…" at bounding box center [737, 313] width 1368 height 537
click at [120, 221] on span "[DATE]—[DATE]" at bounding box center [163, 223] width 103 height 16
click at [171, 219] on span "[DATE]—[DATE]" at bounding box center [163, 223] width 103 height 16
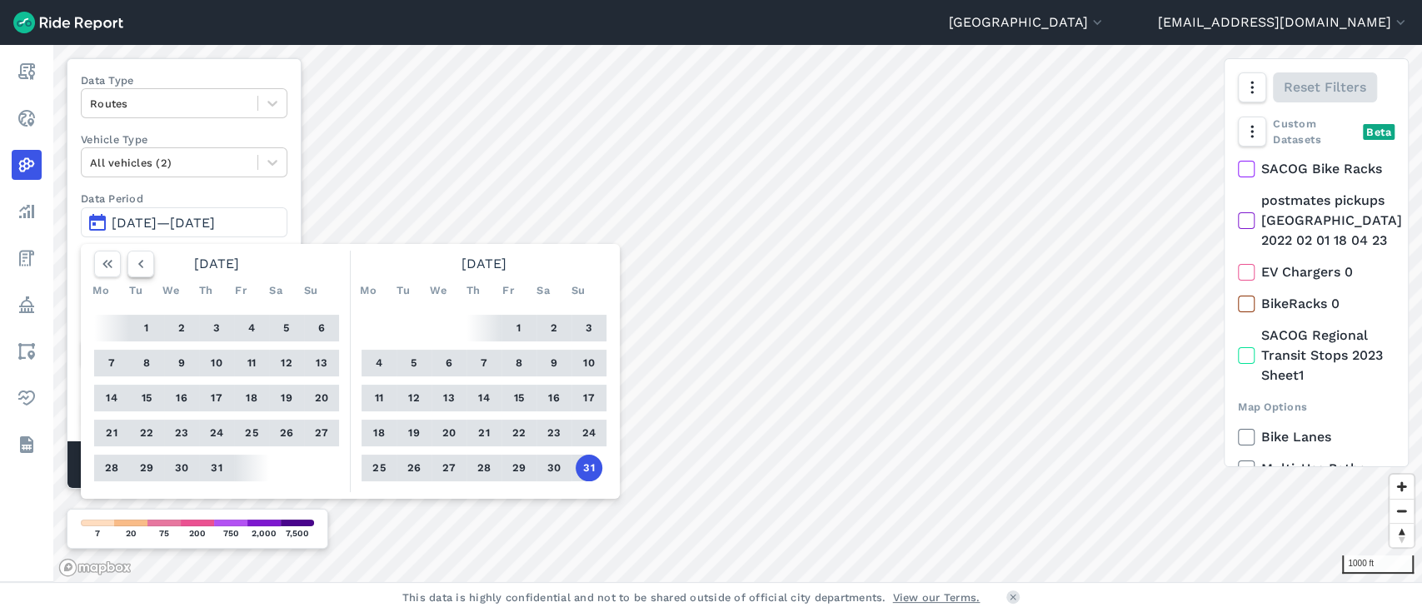
click at [136, 267] on icon "button" at bounding box center [140, 264] width 17 height 17
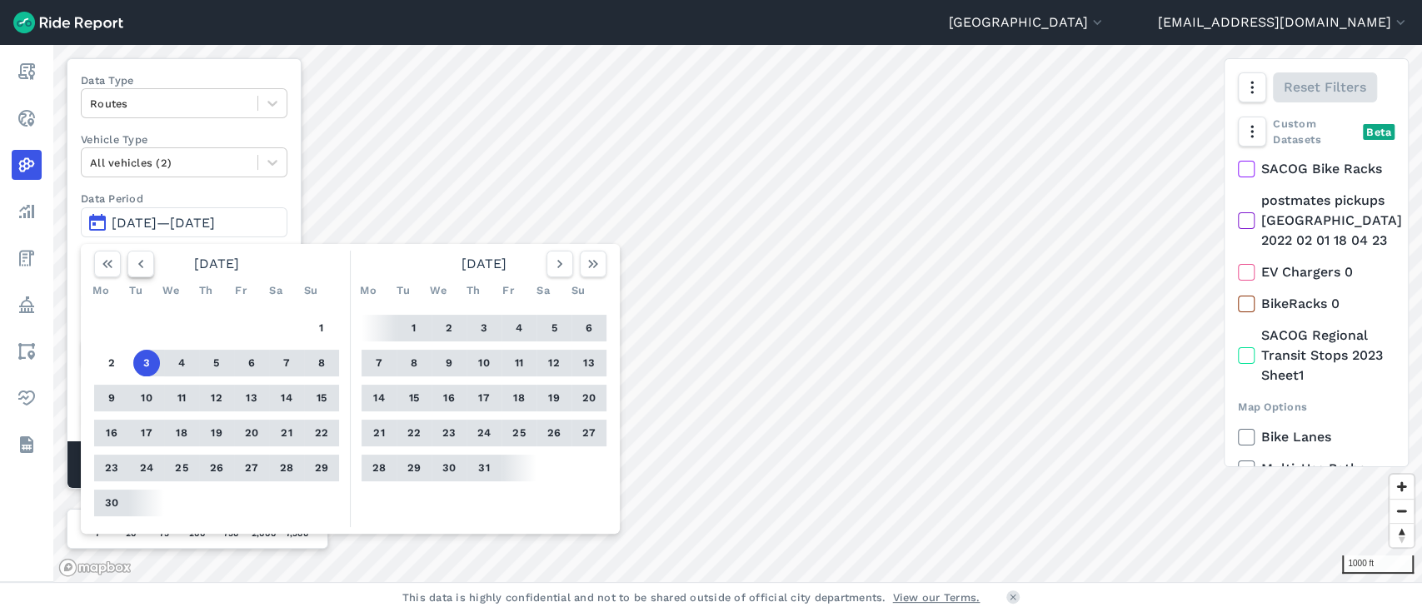
click at [136, 267] on icon "button" at bounding box center [140, 264] width 17 height 17
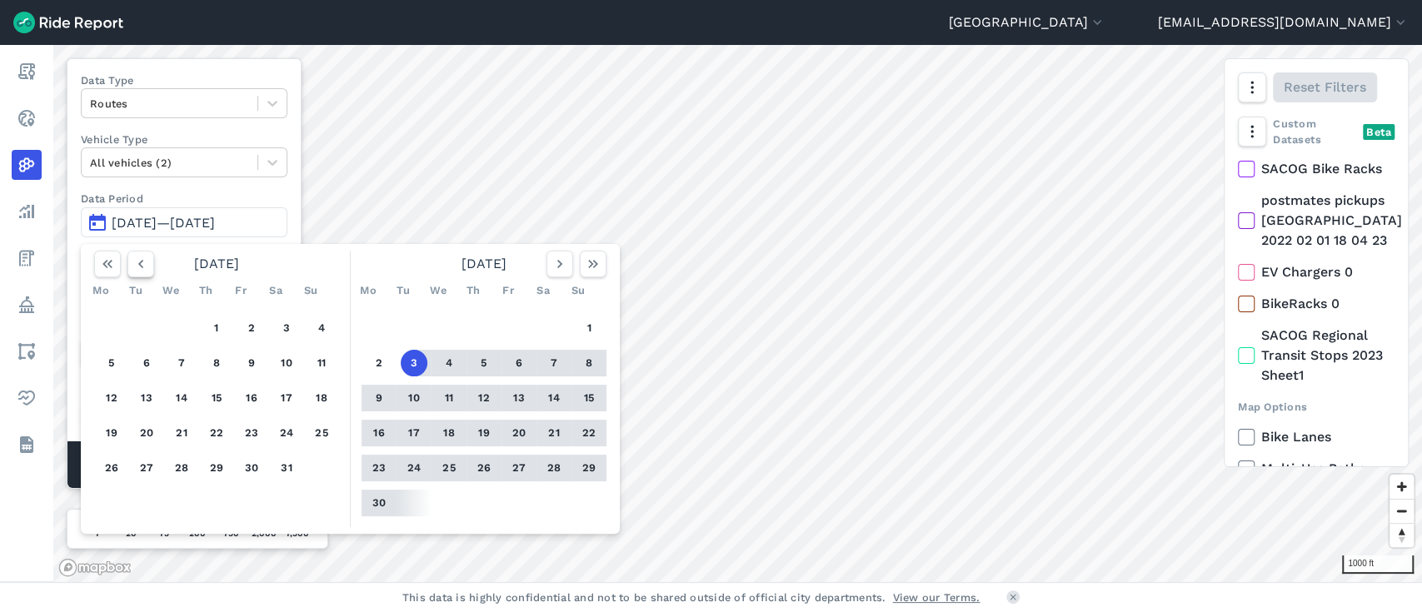
click at [136, 267] on icon "button" at bounding box center [140, 264] width 17 height 17
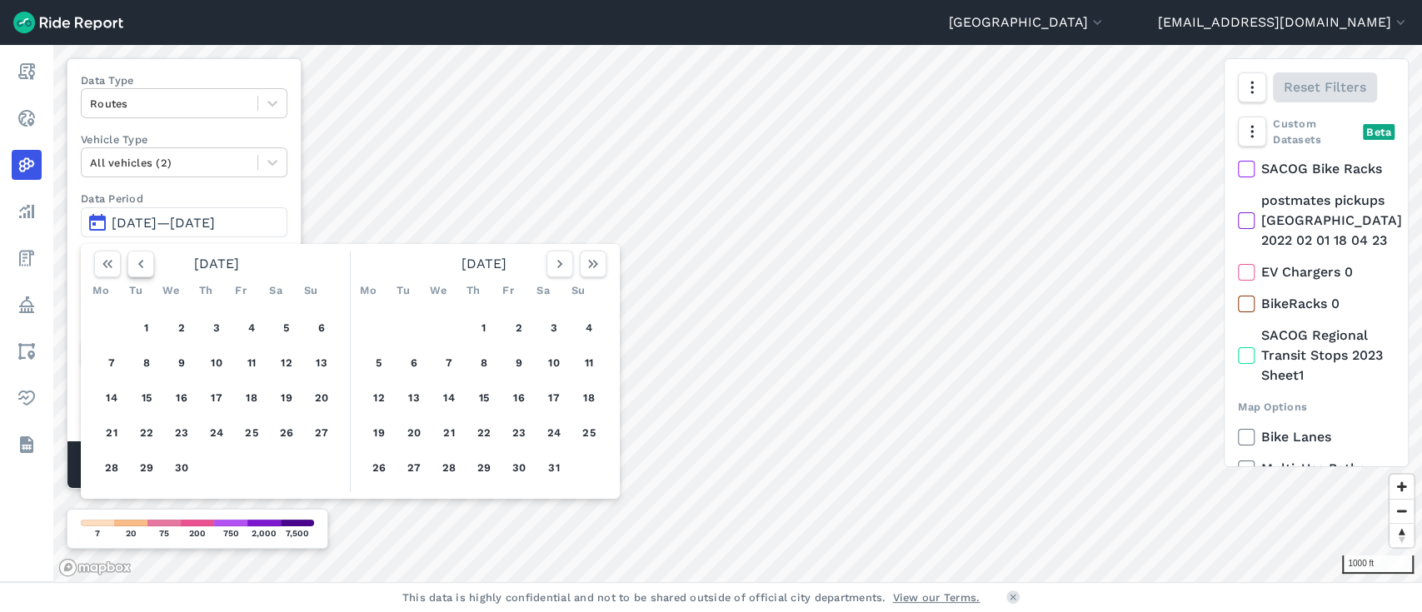
click at [136, 267] on icon "button" at bounding box center [140, 264] width 17 height 17
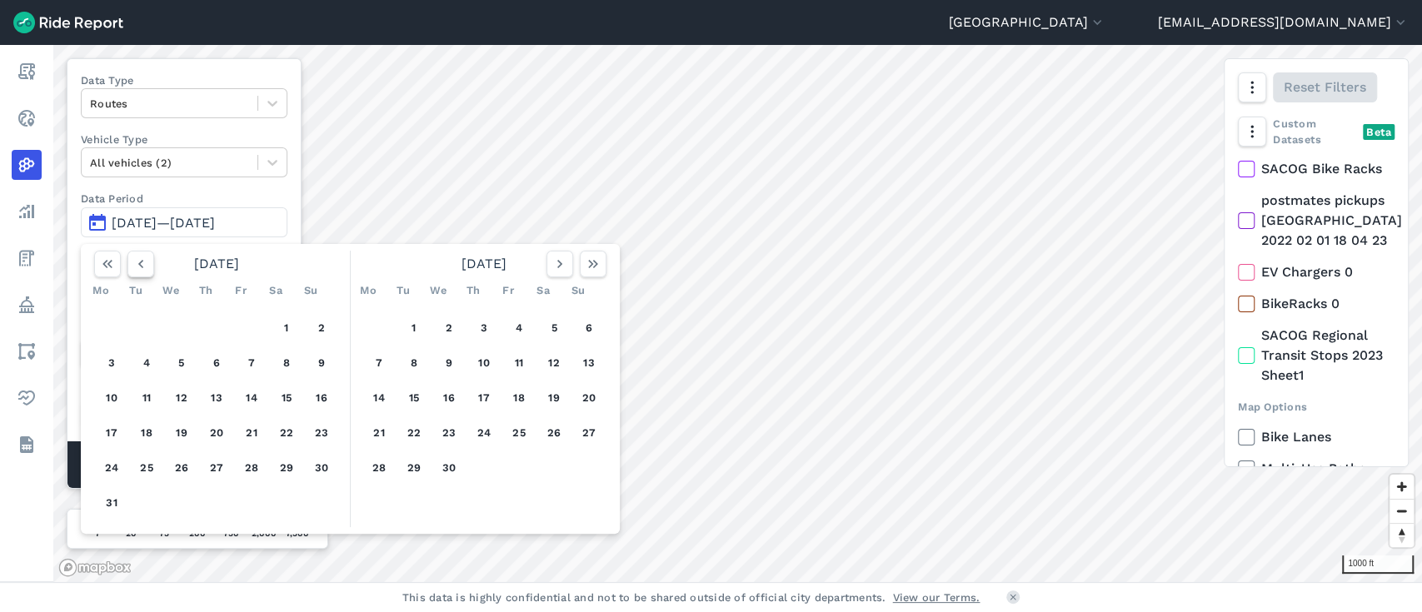
click at [136, 267] on icon "button" at bounding box center [140, 264] width 17 height 17
click at [137, 269] on icon "button" at bounding box center [140, 264] width 17 height 17
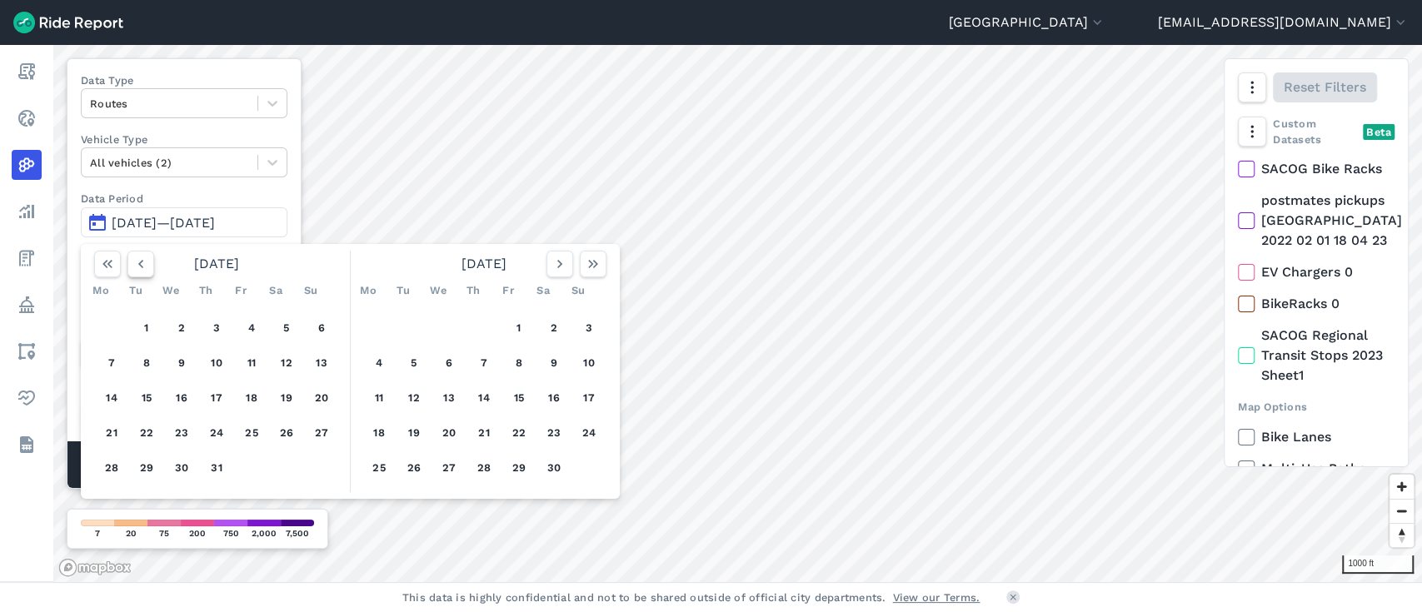
click at [137, 269] on icon "button" at bounding box center [140, 264] width 17 height 17
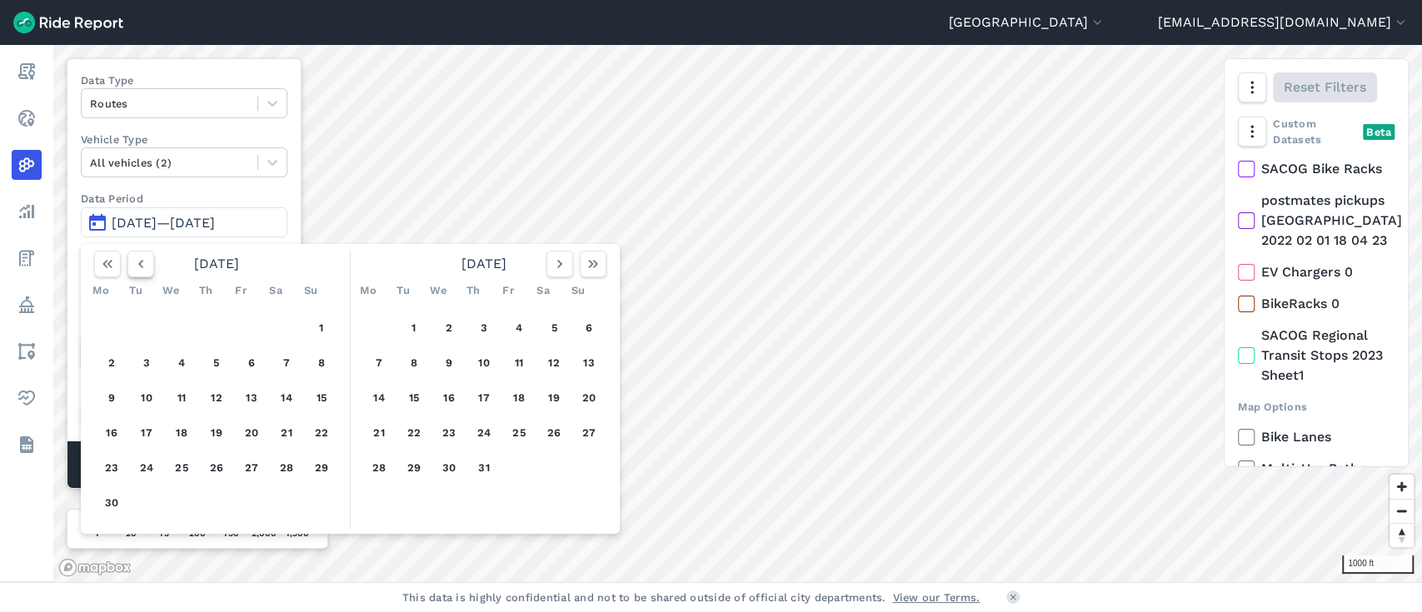
click at [137, 269] on icon "button" at bounding box center [140, 264] width 17 height 17
click at [224, 327] on button "1" at bounding box center [216, 328] width 27 height 27
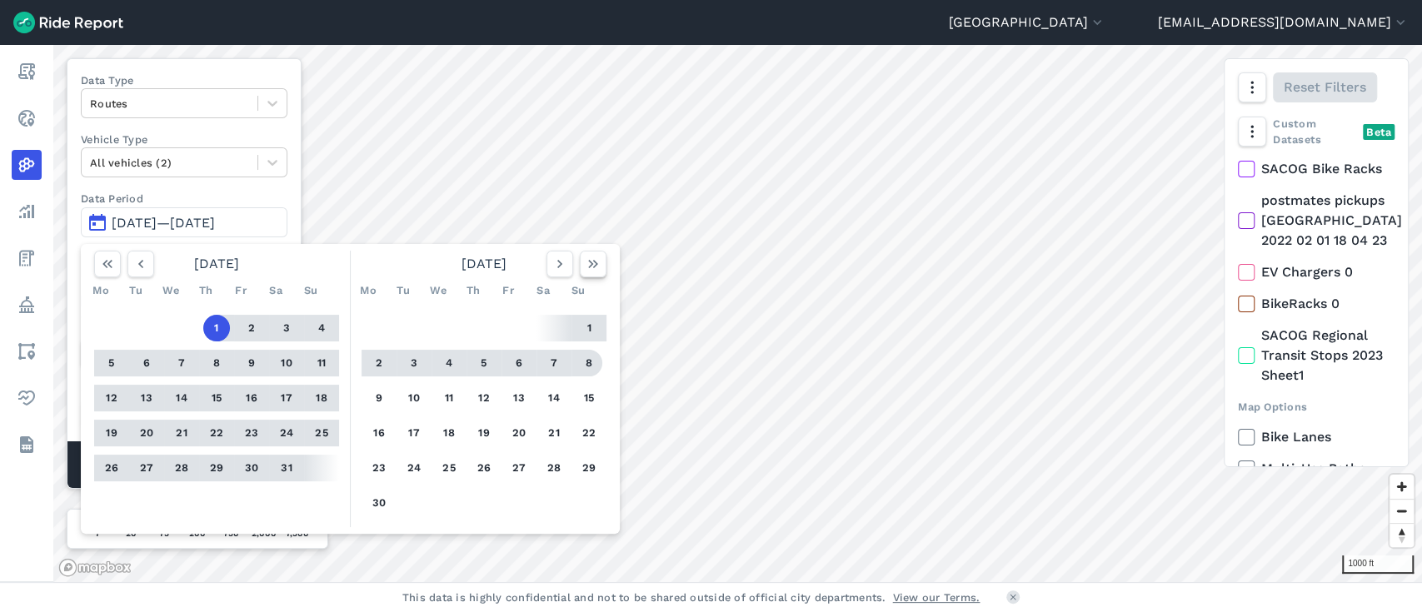
click at [596, 263] on use "button" at bounding box center [593, 264] width 10 height 8
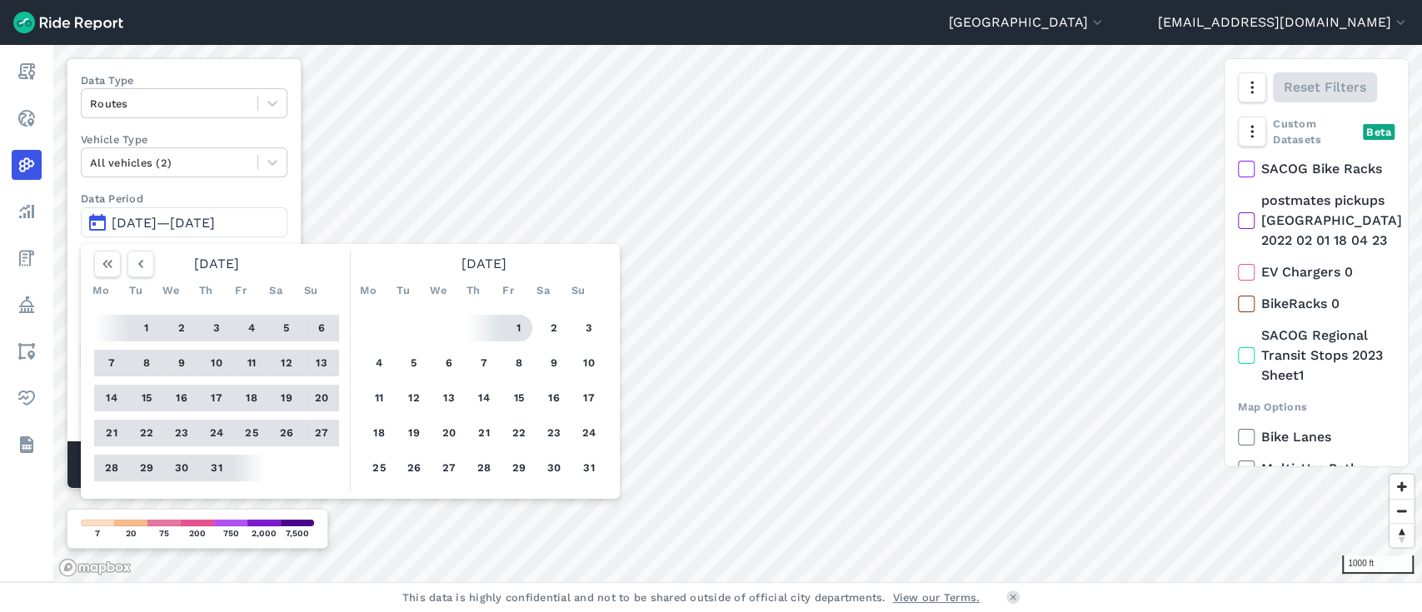
click at [516, 323] on button "1" at bounding box center [519, 328] width 27 height 27
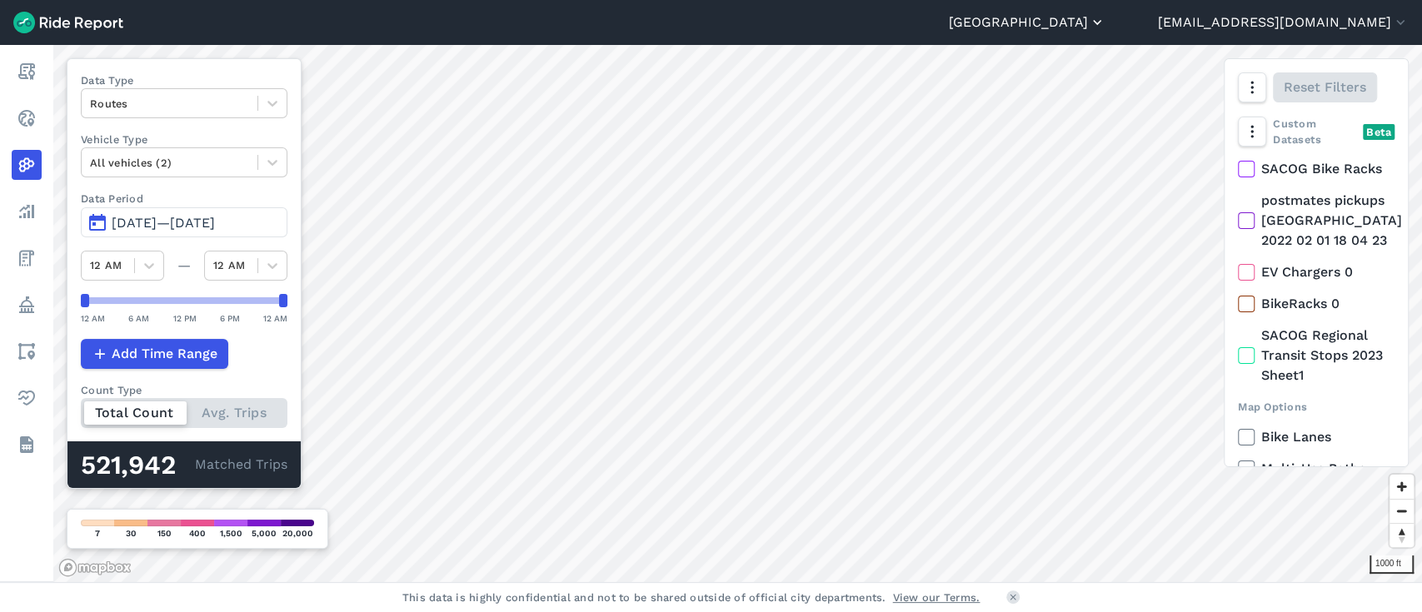
click at [1105, 22] on button "[GEOGRAPHIC_DATA]" at bounding box center [1027, 22] width 157 height 20
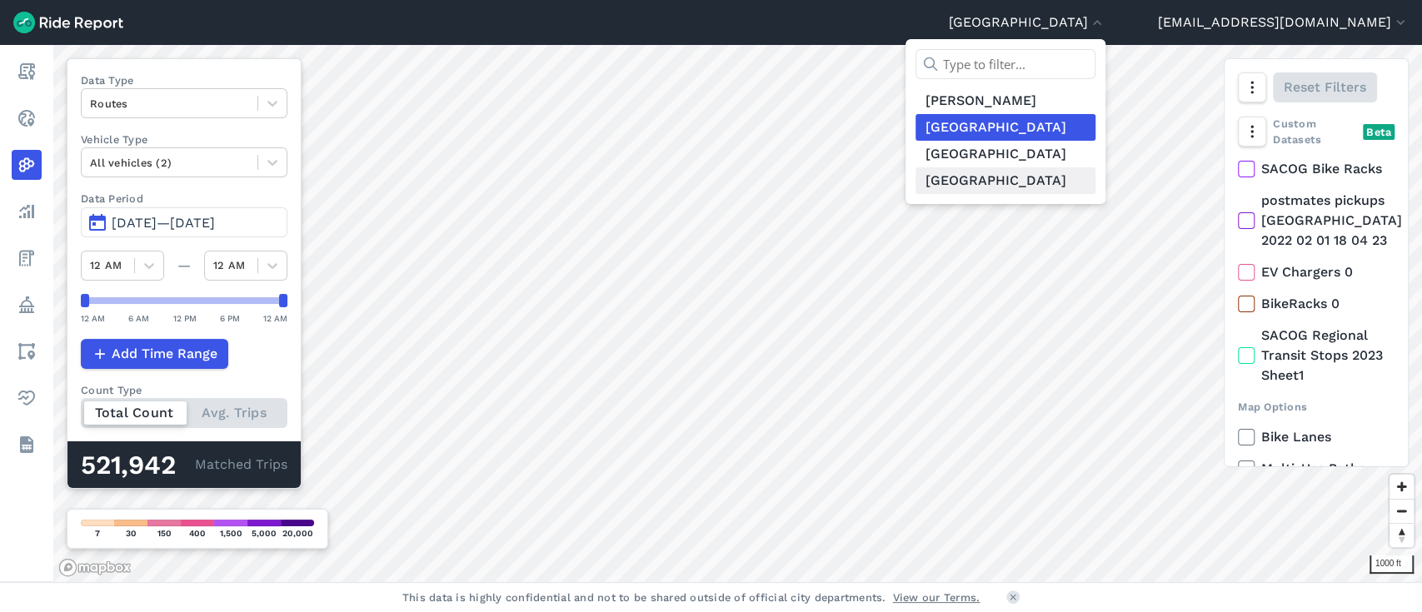
click at [1059, 187] on link "[GEOGRAPHIC_DATA]" at bounding box center [1005, 180] width 180 height 27
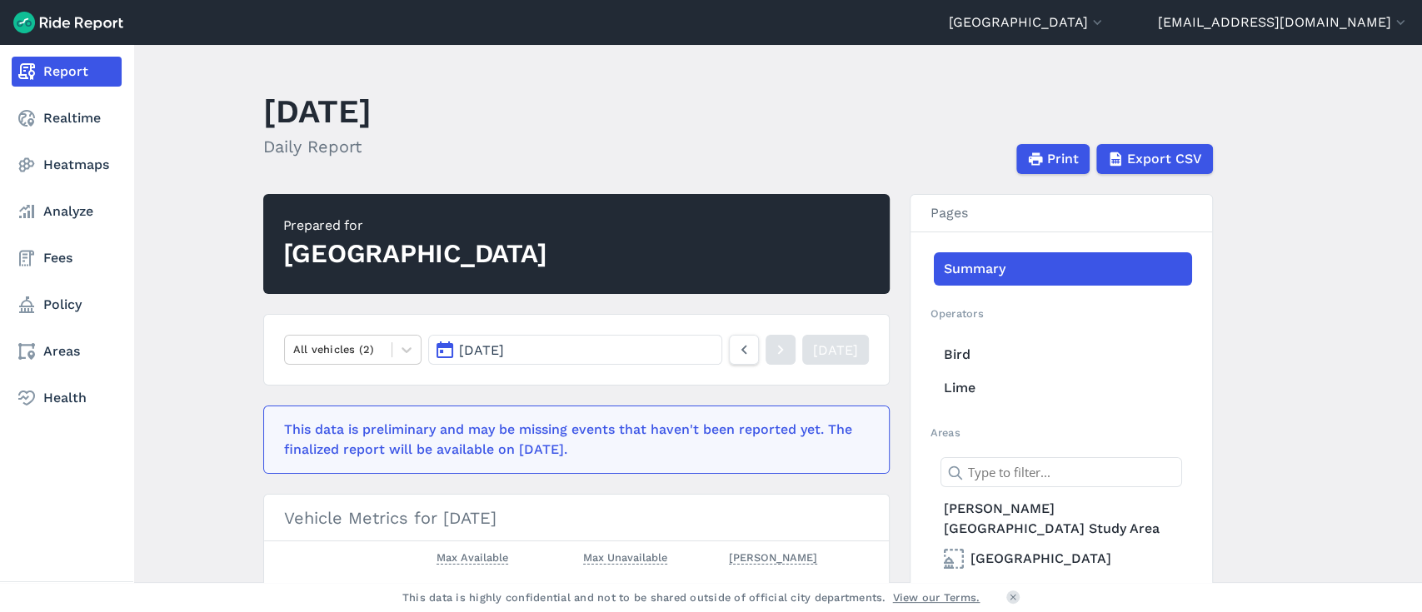
click at [62, 148] on nav "Report Realtime Heatmaps Analyze Fees Policy Areas Health" at bounding box center [66, 235] width 133 height 380
click at [68, 160] on link "Heatmaps" at bounding box center [67, 165] width 110 height 30
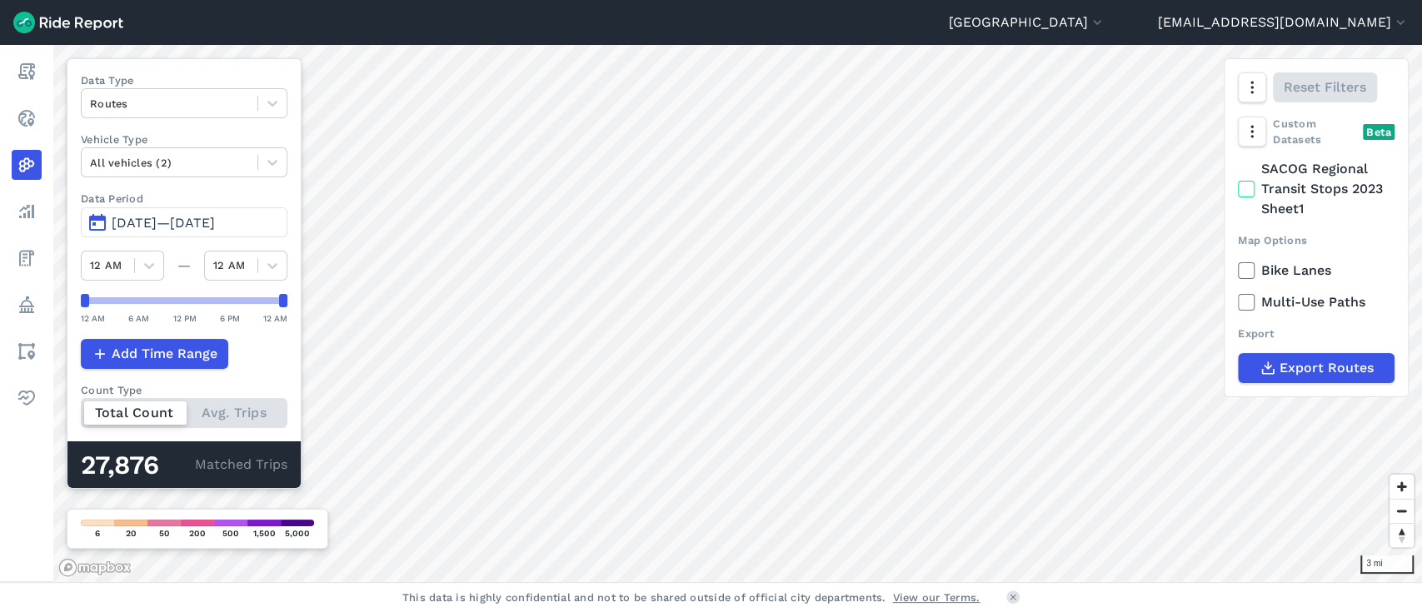
click at [215, 227] on span "[DATE]—[DATE]" at bounding box center [163, 223] width 103 height 16
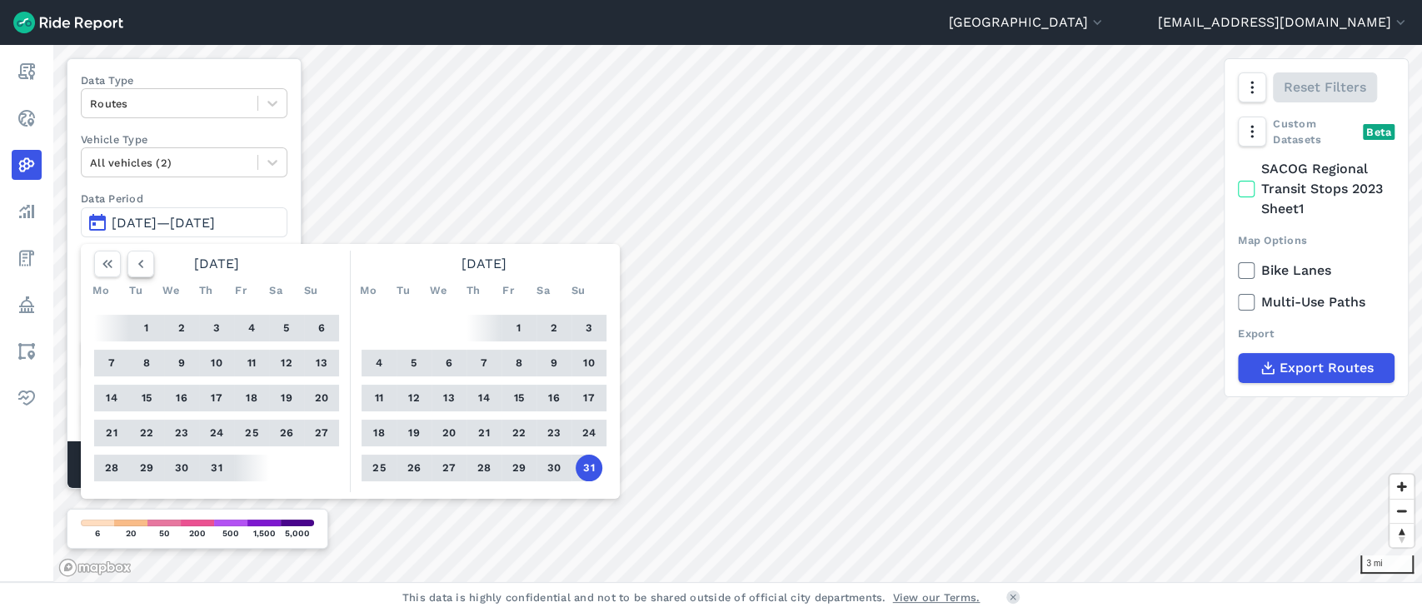
click at [136, 261] on icon "button" at bounding box center [140, 264] width 17 height 17
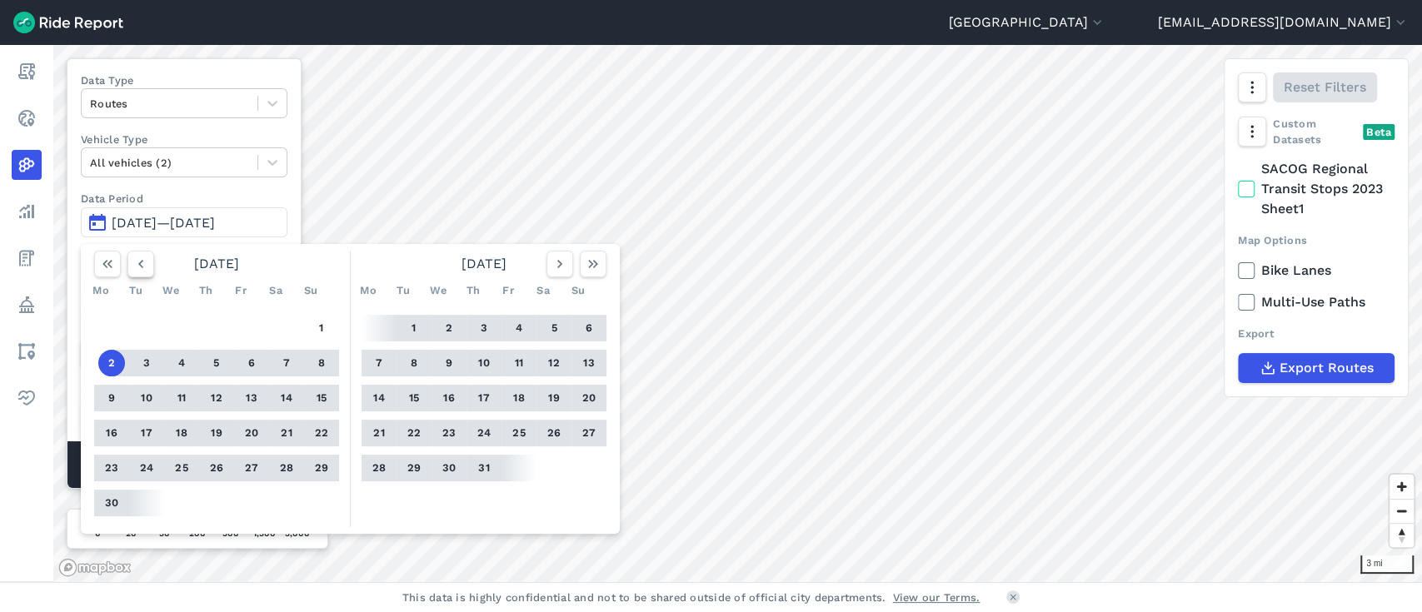
click at [136, 261] on icon "button" at bounding box center [140, 264] width 17 height 17
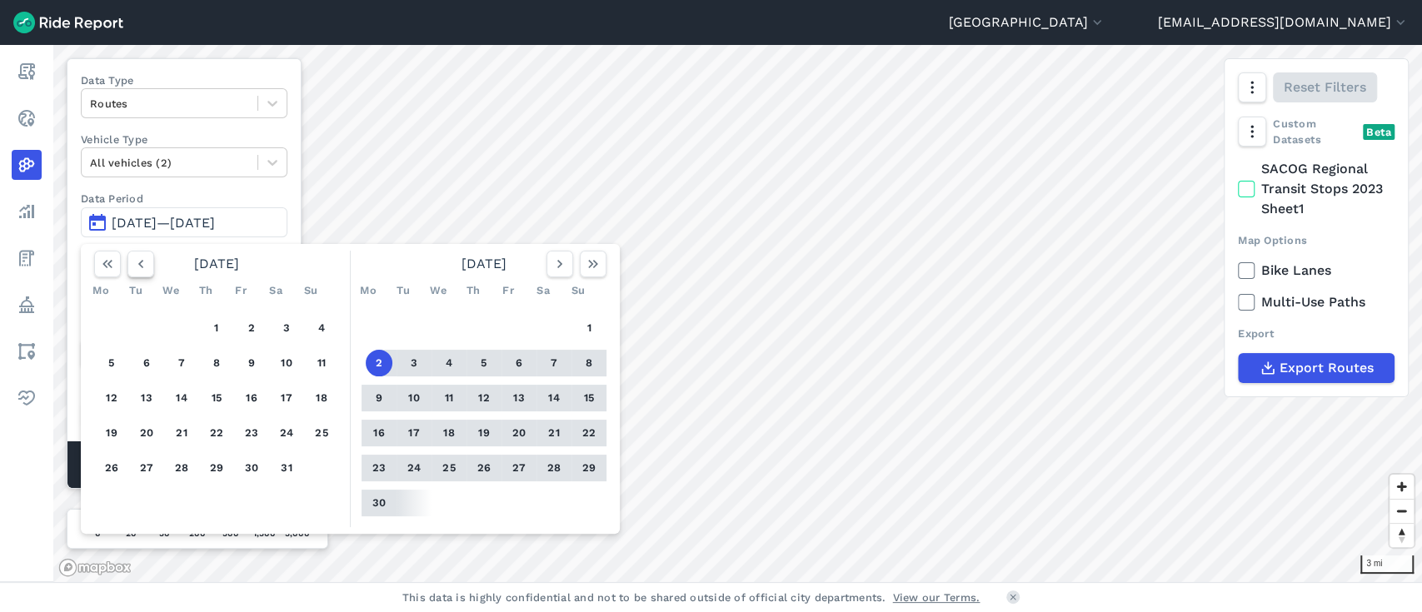
click at [136, 261] on icon "button" at bounding box center [140, 264] width 17 height 17
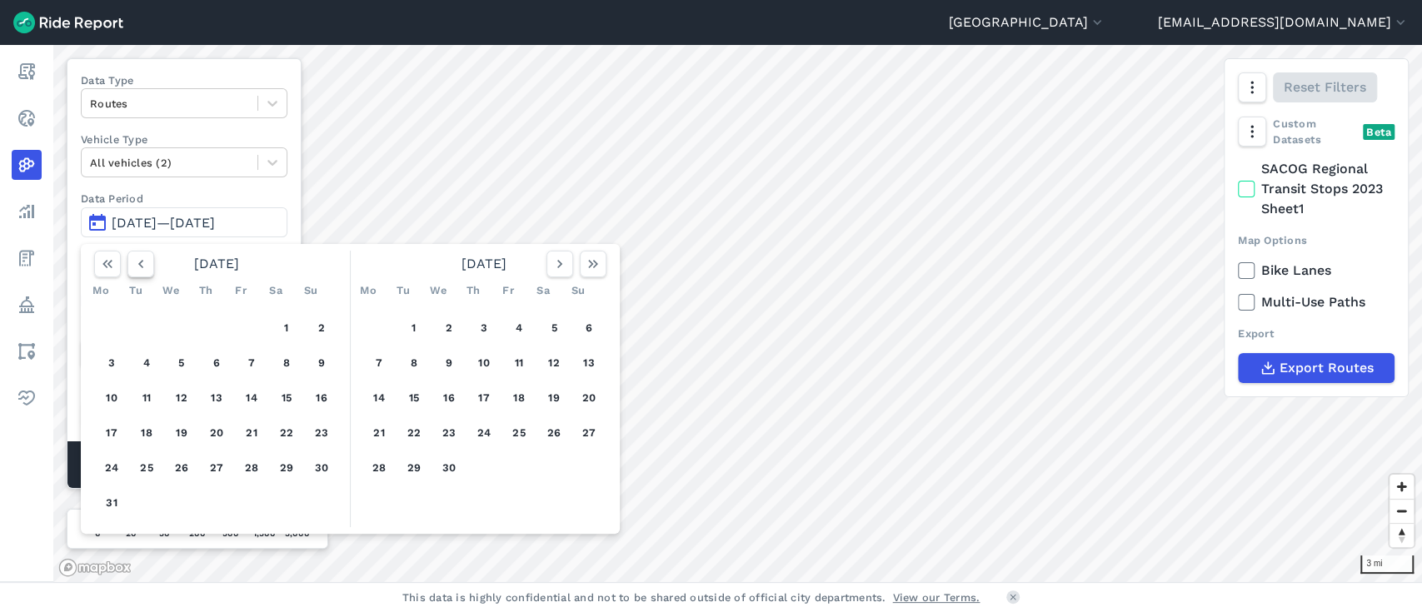
click at [136, 261] on icon "button" at bounding box center [140, 264] width 17 height 17
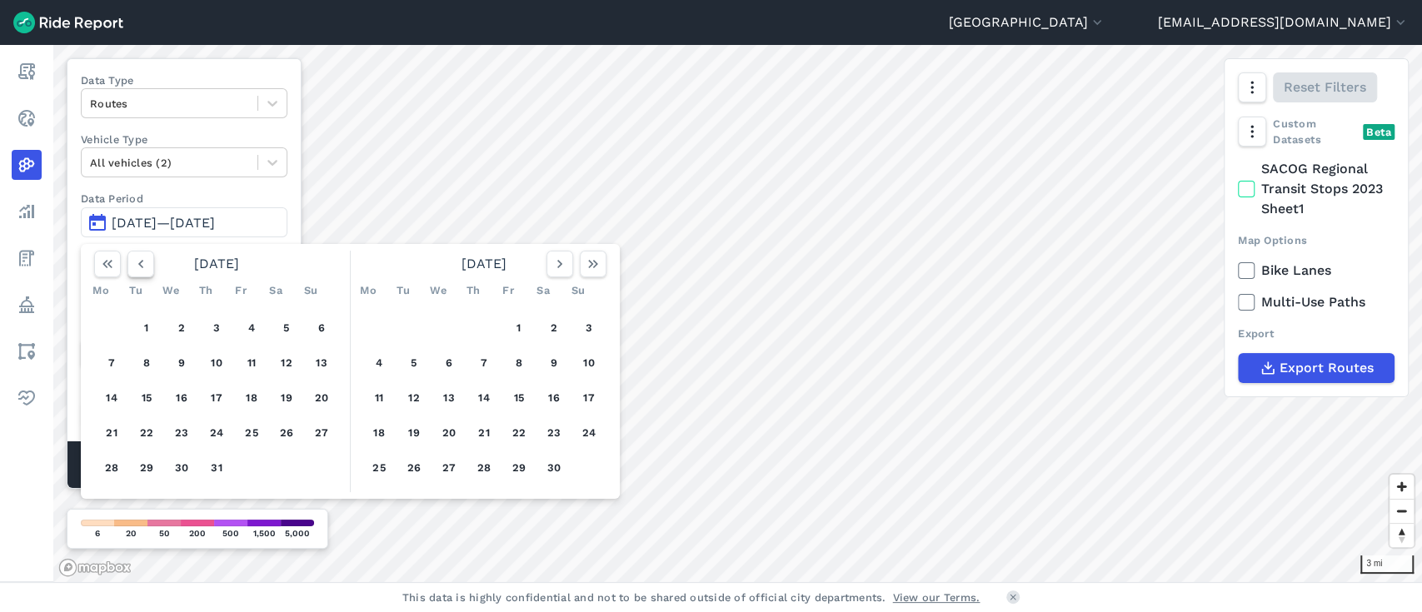
click at [136, 261] on icon "button" at bounding box center [140, 264] width 17 height 17
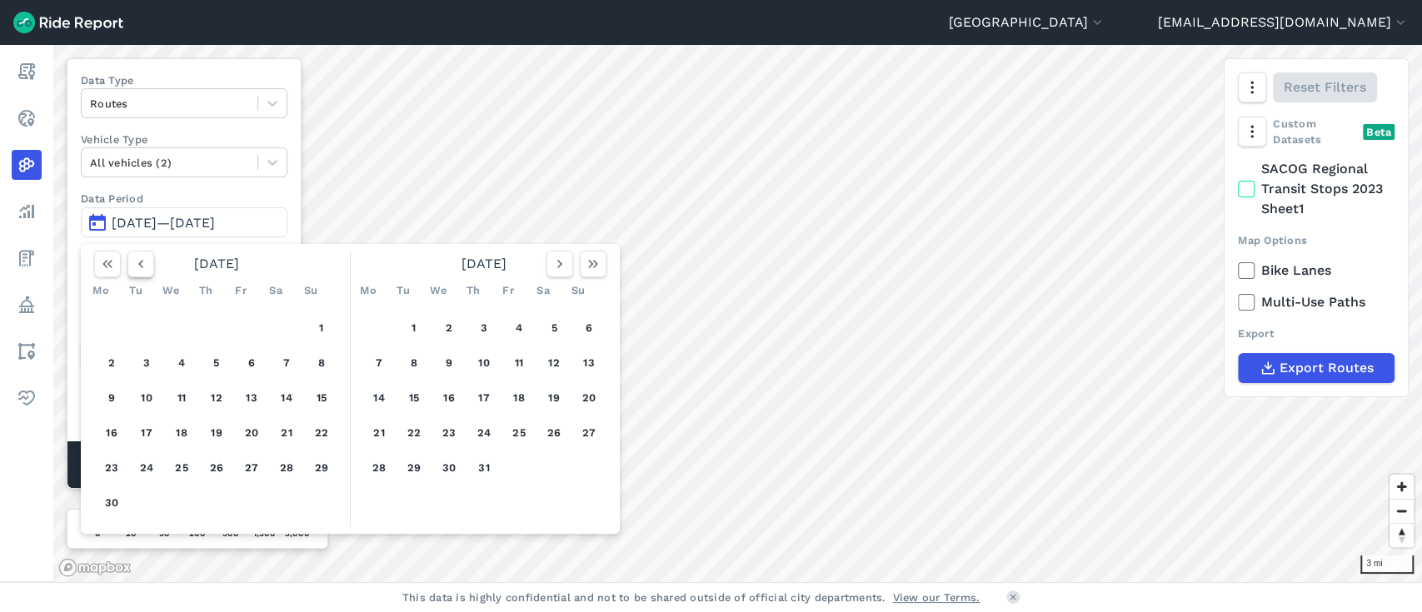
click at [136, 261] on icon "button" at bounding box center [140, 264] width 17 height 17
click at [220, 331] on button "1" at bounding box center [216, 328] width 27 height 27
click at [606, 267] on button "button" at bounding box center [593, 264] width 27 height 27
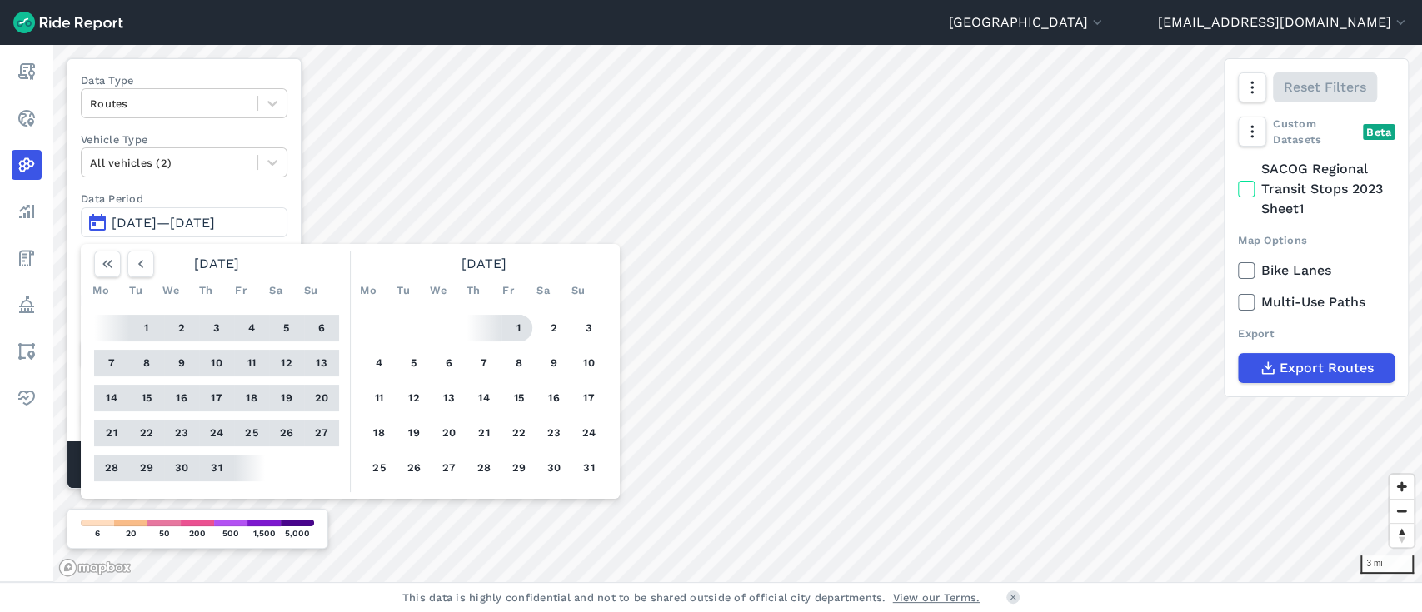
click at [516, 326] on button "1" at bounding box center [519, 328] width 27 height 27
